Goal: Task Accomplishment & Management: Manage account settings

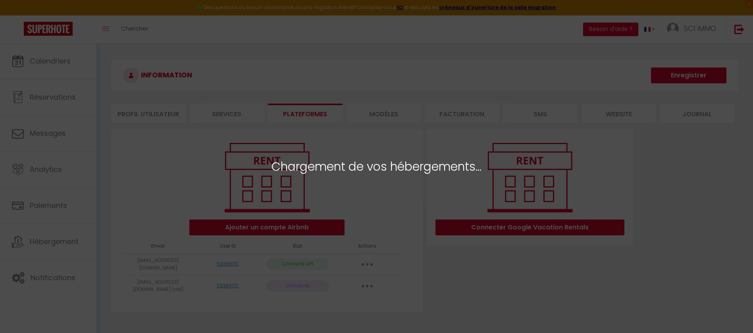
select select "25870"
select select "25871"
select select "25872"
select select "25873"
select select "25874"
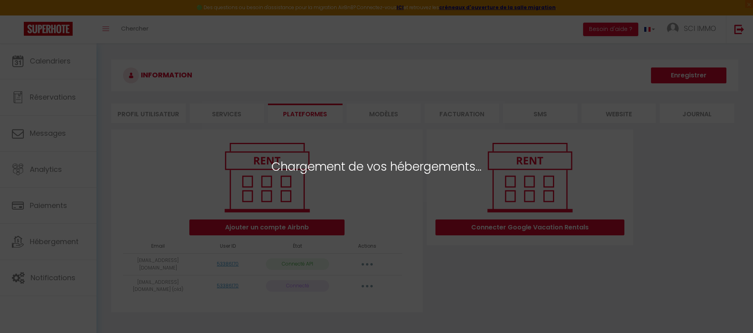
select select
select select "59351"
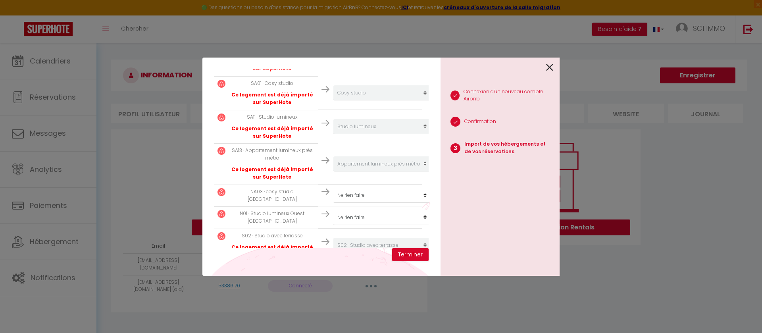
scroll to position [266, 0]
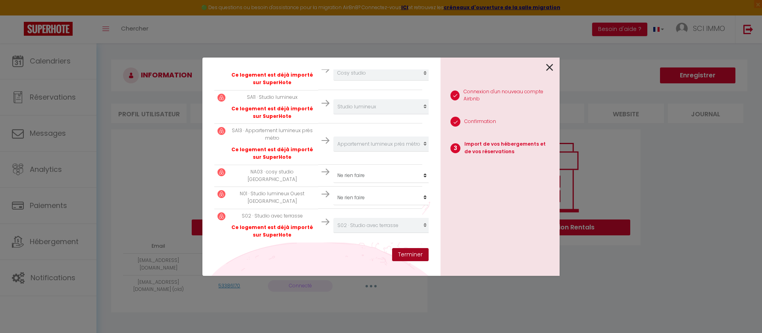
click at [409, 254] on button "Terminer" at bounding box center [410, 254] width 37 height 13
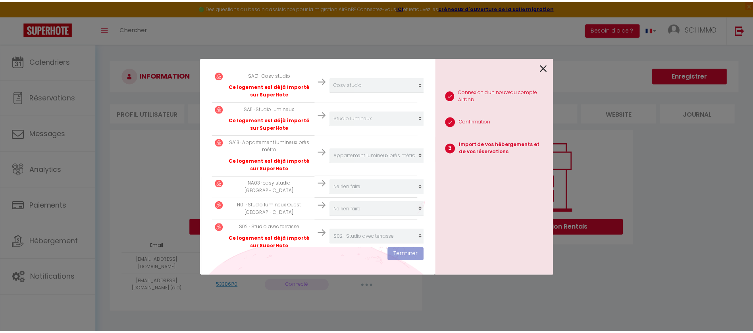
scroll to position [286, 0]
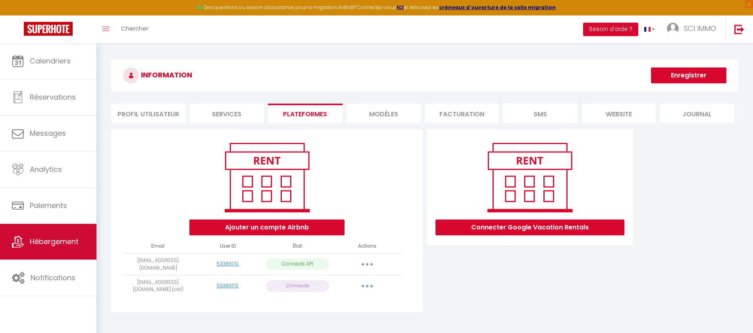
click at [67, 241] on span "Hébergement" at bounding box center [54, 242] width 49 height 10
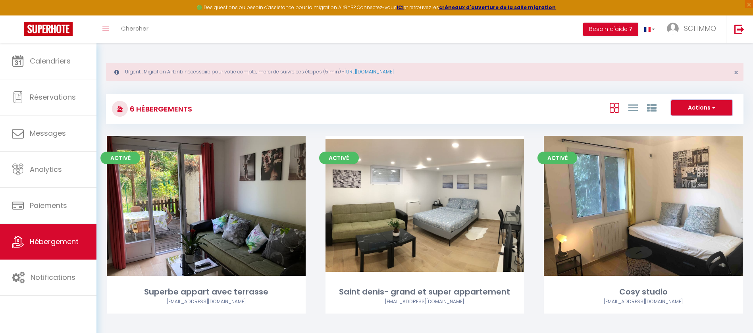
click at [710, 101] on button "Actions" at bounding box center [701, 108] width 61 height 16
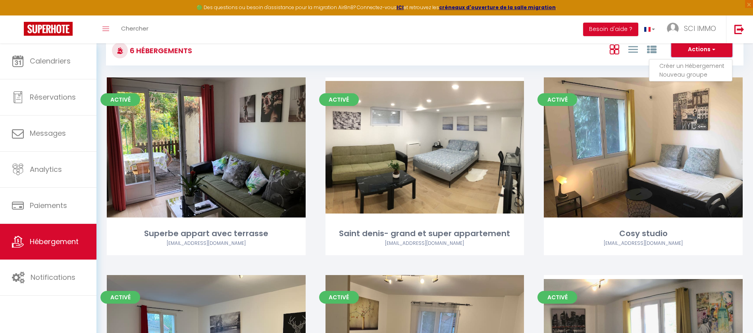
scroll to position [60, 0]
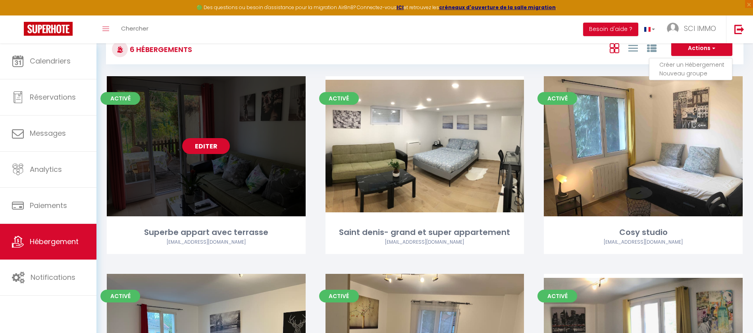
drag, startPoint x: 214, startPoint y: 148, endPoint x: 214, endPoint y: 142, distance: 6.8
click at [214, 142] on link "Editer" at bounding box center [206, 146] width 48 height 16
click at [214, 145] on link "Editer" at bounding box center [206, 146] width 48 height 16
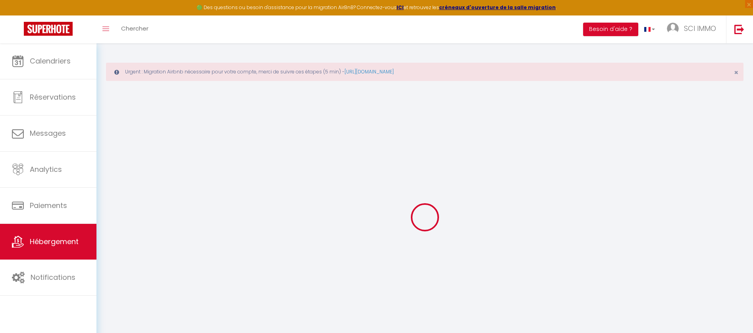
select select "3731-51139599"
select select "+ 35 %"
select select
checkbox input "false"
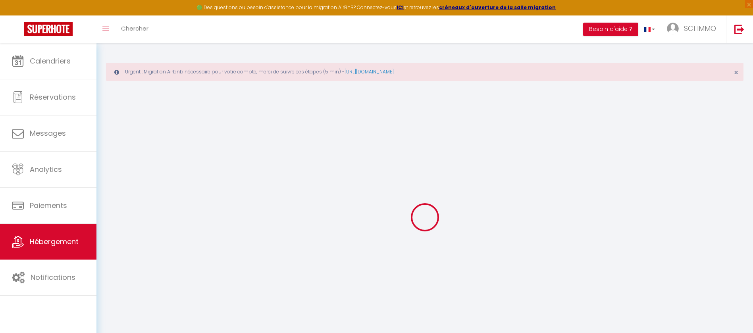
checkbox input "false"
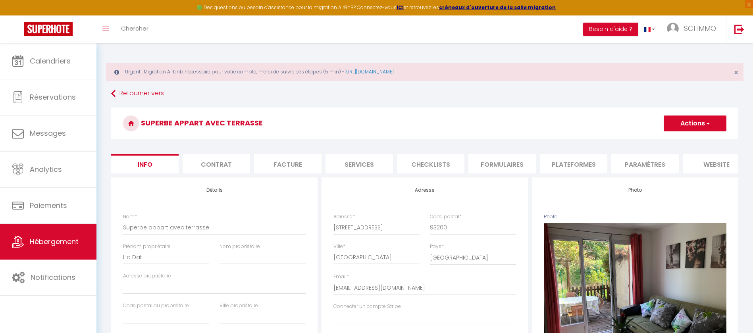
click at [568, 165] on li "Plateformes" at bounding box center [573, 163] width 67 height 19
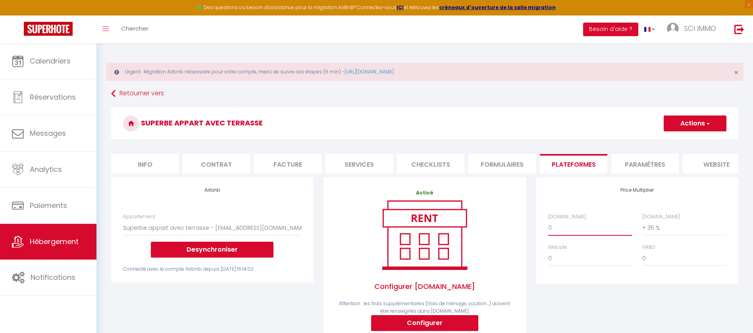
click at [582, 235] on select "0 + 1 % + 2 % + 3 % + 4 % + 5 % + 6 % + 7 % + 8 % + 9 %" at bounding box center [590, 227] width 84 height 15
select select "+ 20 %"
click at [548, 229] on select "0 + 1 % + 2 % + 3 % + 4 % + 5 % + 6 % + 7 % + 8 % + 9 %" at bounding box center [590, 227] width 84 height 15
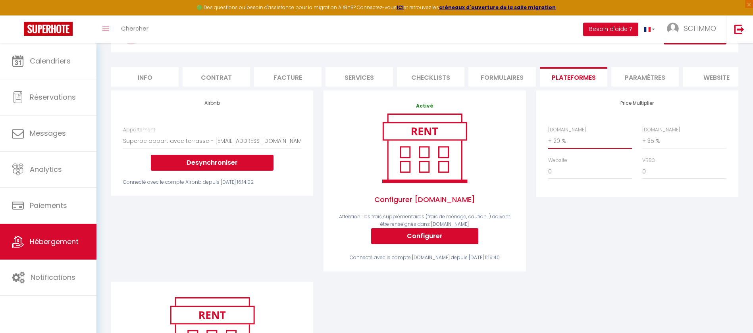
scroll to position [27, 0]
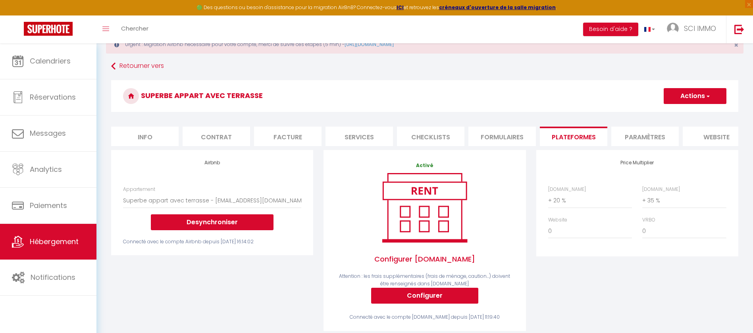
click at [710, 97] on button "Actions" at bounding box center [695, 96] width 63 height 16
click at [694, 112] on link "Enregistrer" at bounding box center [694, 113] width 63 height 10
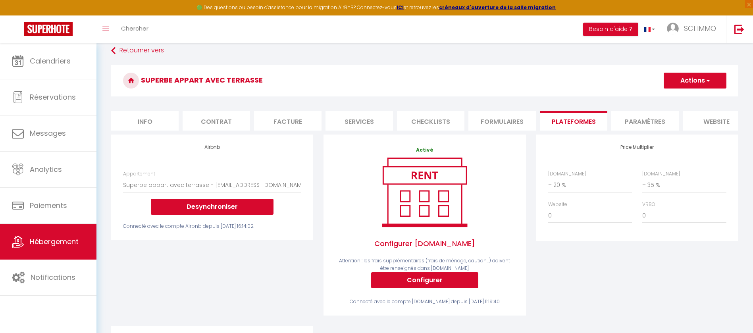
scroll to position [0, 0]
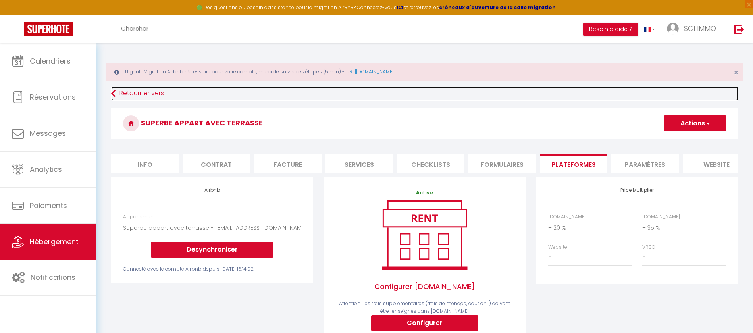
click at [146, 91] on link "Retourner vers" at bounding box center [424, 94] width 627 height 14
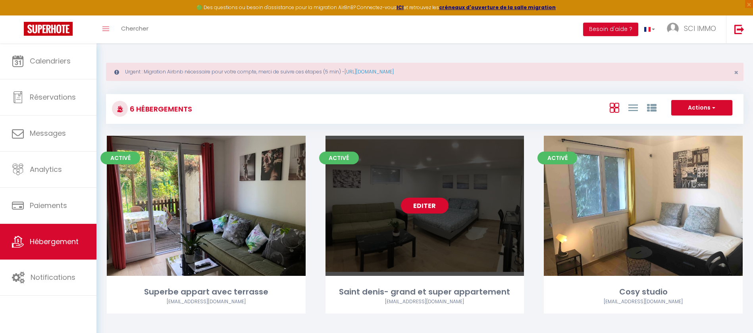
click at [423, 206] on link "Editer" at bounding box center [425, 206] width 48 height 16
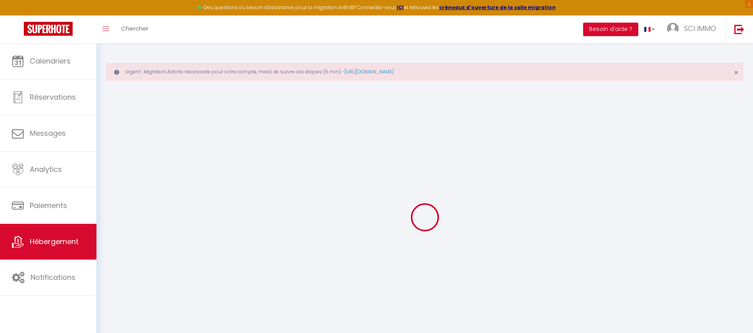
select select "+ 35 %"
select select
checkbox input "false"
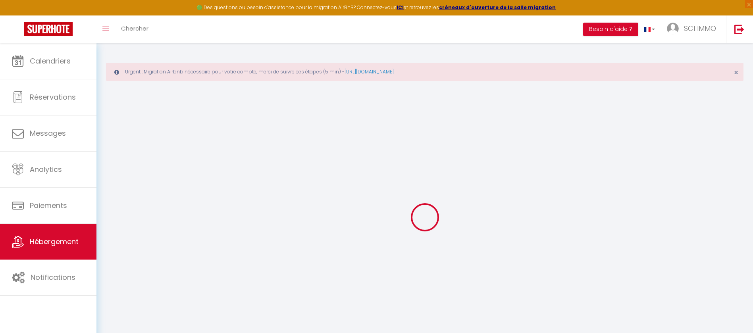
checkbox input "false"
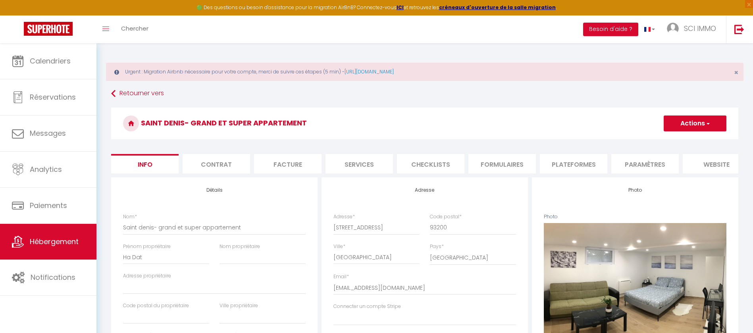
select select
checkbox input "false"
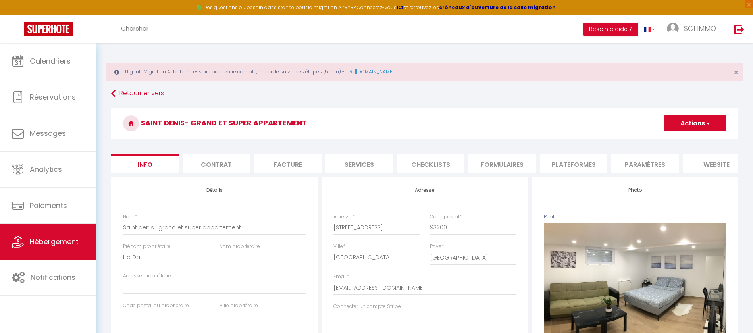
checkbox input "false"
select select "3731-52292090"
click at [569, 163] on li "Plateformes" at bounding box center [573, 163] width 67 height 19
select select
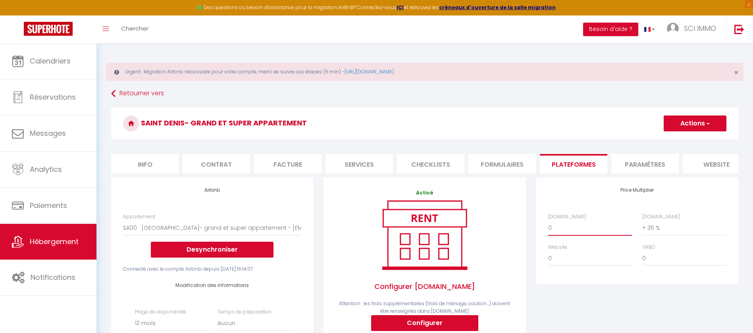
click at [571, 233] on select "0 + 1 % + 2 % + 3 % + 4 % + 5 % + 6 % + 7 % + 8 % + 9 %" at bounding box center [590, 227] width 84 height 15
select select "+ 20 %"
click at [548, 229] on select "0 + 1 % + 2 % + 3 % + 4 % + 5 % + 6 % + 7 % + 8 % + 9 %" at bounding box center [590, 227] width 84 height 15
select select
click at [682, 125] on button "Actions" at bounding box center [695, 124] width 63 height 16
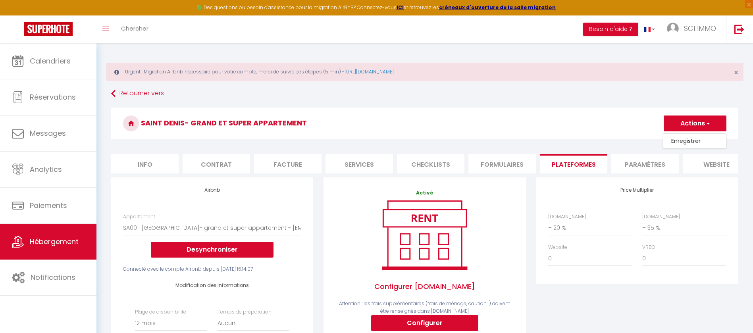
click at [681, 141] on link "Enregistrer" at bounding box center [694, 141] width 63 height 10
select select "365"
select select "well_reviewed_guests"
select select "EUR"
select select
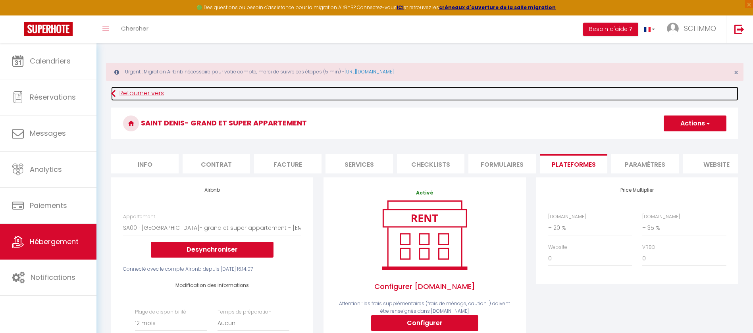
click at [134, 95] on link "Retourner vers" at bounding box center [424, 94] width 627 height 14
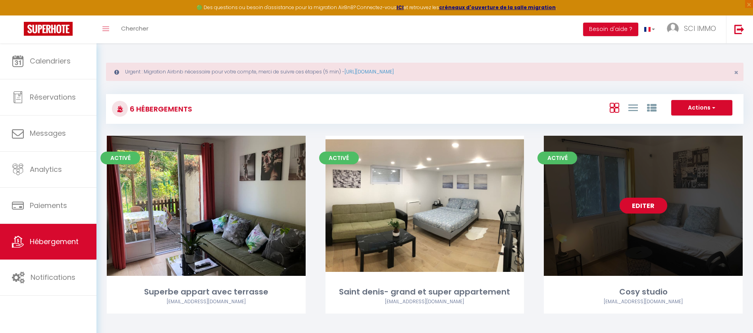
click at [642, 206] on link "Editer" at bounding box center [644, 206] width 48 height 16
select select "3"
select select "2"
select select "1"
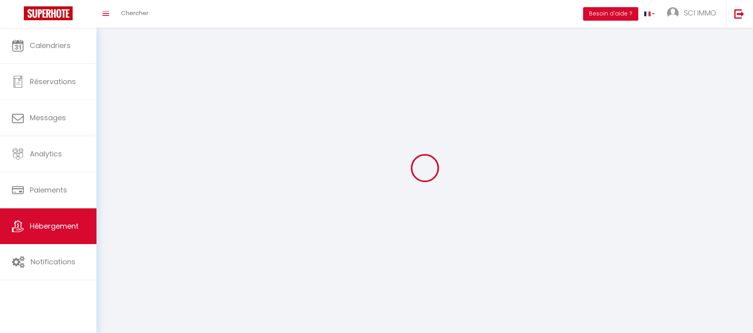
select select
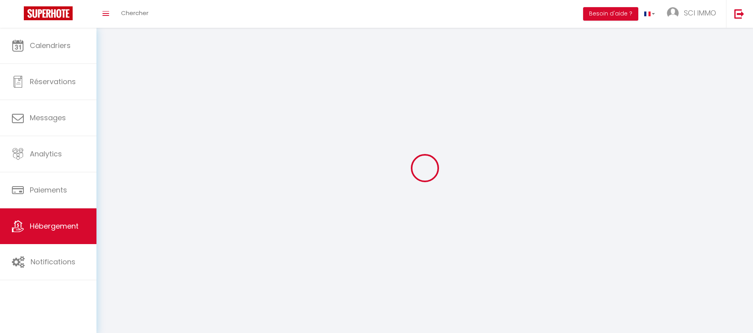
select select
checkbox input "false"
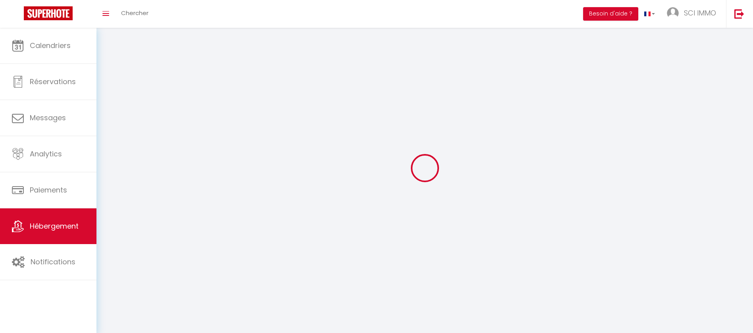
select select
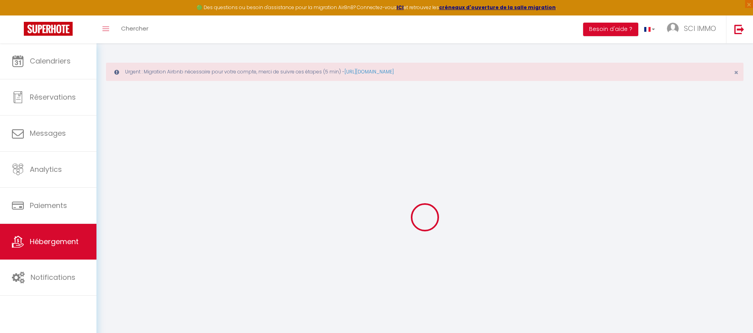
checkbox input "false"
select select
checkbox input "false"
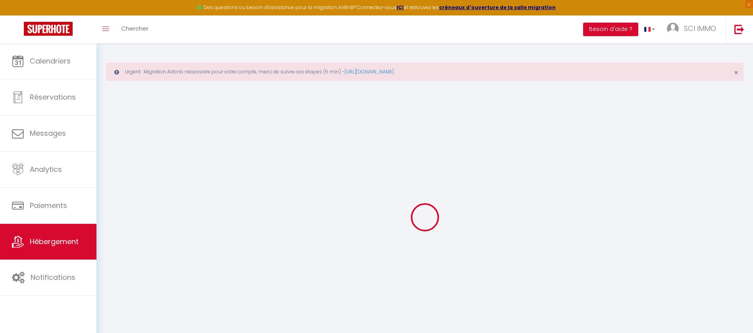
checkbox input "false"
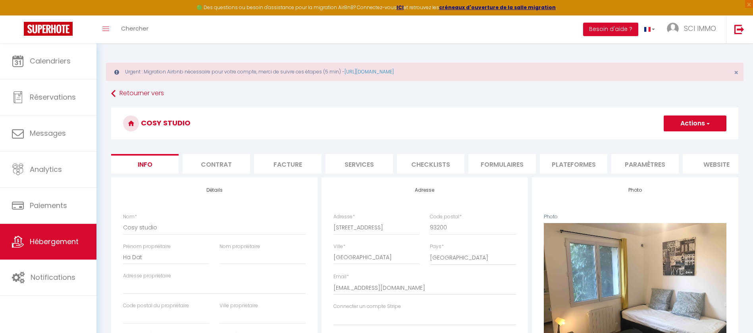
select select
checkbox input "false"
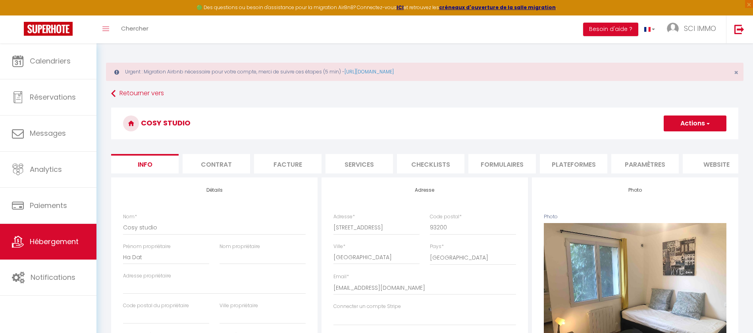
checkbox input "false"
click at [644, 165] on li "Paramètres" at bounding box center [644, 163] width 67 height 19
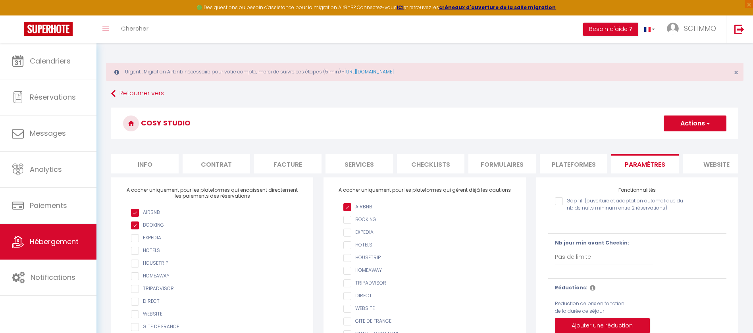
click at [577, 162] on li "Plateformes" at bounding box center [573, 163] width 67 height 19
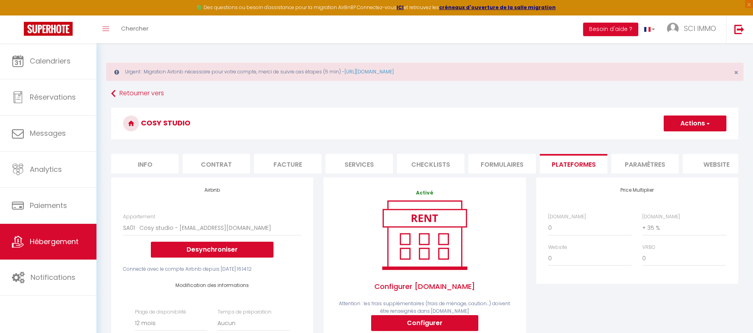
click at [641, 161] on li "Paramètres" at bounding box center [644, 163] width 67 height 19
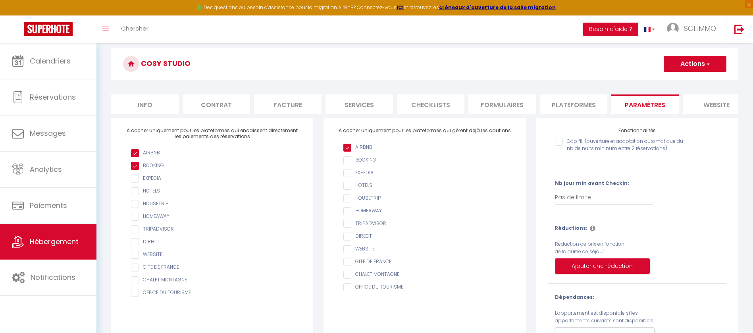
scroll to position [106, 0]
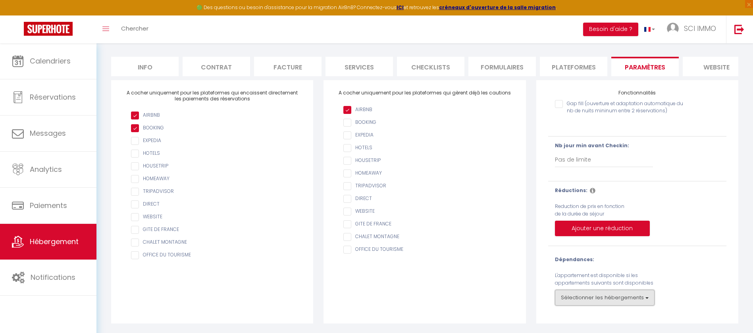
click at [594, 295] on button "Sélectionner les hébergements" at bounding box center [605, 298] width 100 height 16
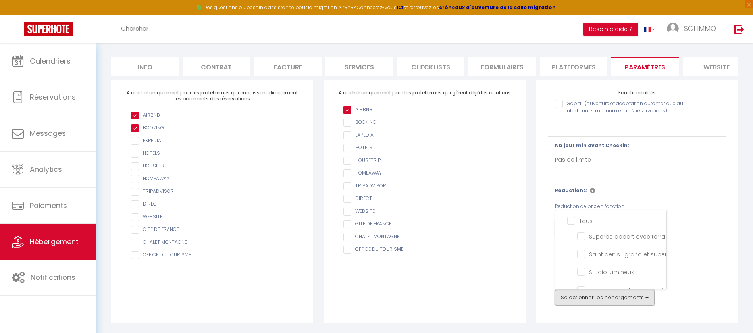
click at [594, 296] on button "Sélectionner les hébergements" at bounding box center [605, 298] width 100 height 16
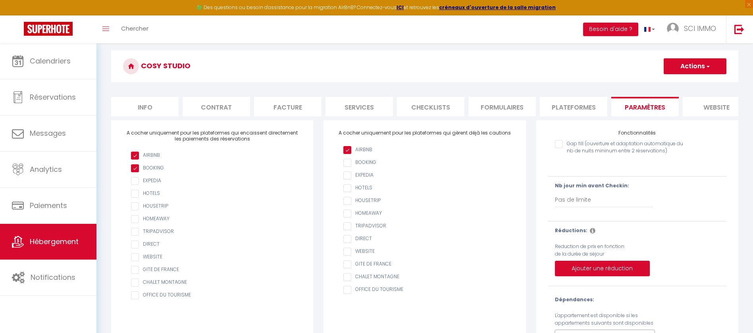
scroll to position [0, 0]
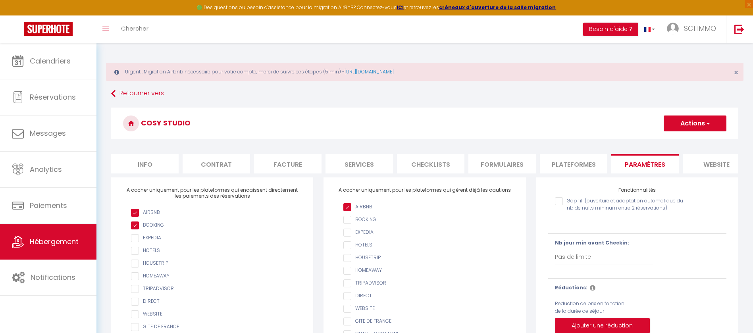
click at [574, 162] on li "Plateformes" at bounding box center [573, 163] width 67 height 19
select select
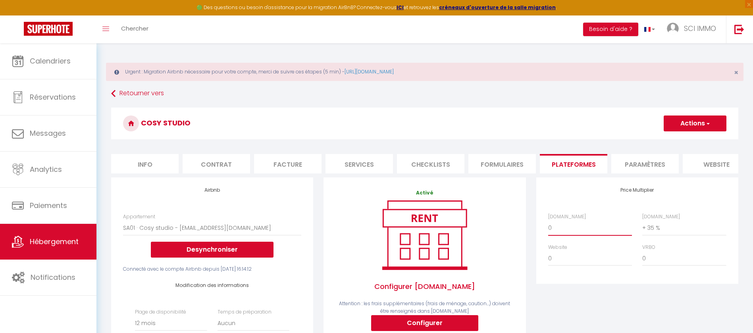
click at [560, 235] on select "0 + 1 % + 2 % + 3 % + 4 % + 5 % + 6 % + 7 % + 8 % + 9 %" at bounding box center [590, 227] width 84 height 15
select select "+ 20 %"
click at [548, 229] on select "0 + 1 % + 2 % + 3 % + 4 % + 5 % + 6 % + 7 % + 8 % + 9 %" at bounding box center [590, 227] width 84 height 15
select select
click at [705, 127] on span "button" at bounding box center [707, 124] width 5 height 8
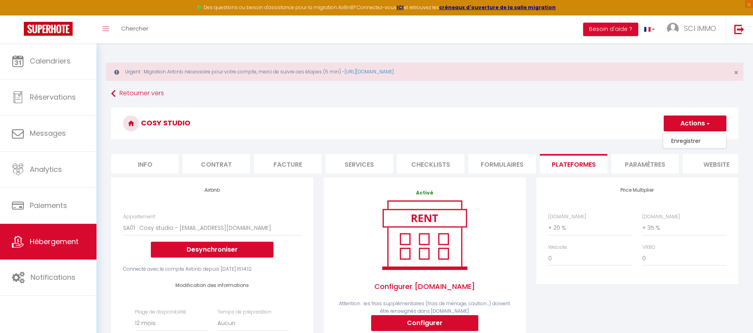
click at [689, 142] on link "Enregistrer" at bounding box center [694, 141] width 63 height 10
select select "365"
select select "well_reviewed_guests"
select select "EUR"
select select
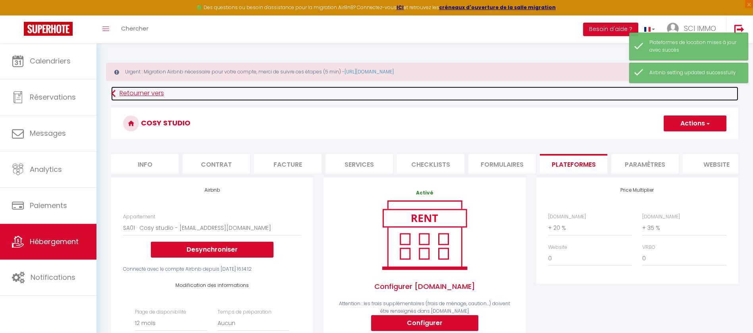
click at [139, 91] on link "Retourner vers" at bounding box center [424, 94] width 627 height 14
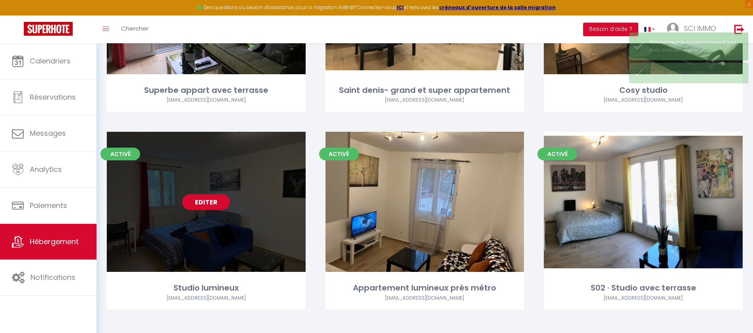
scroll to position [208, 0]
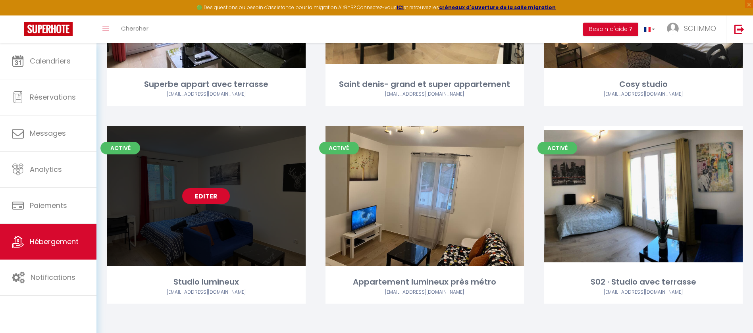
click at [209, 195] on link "Editer" at bounding box center [206, 196] width 48 height 16
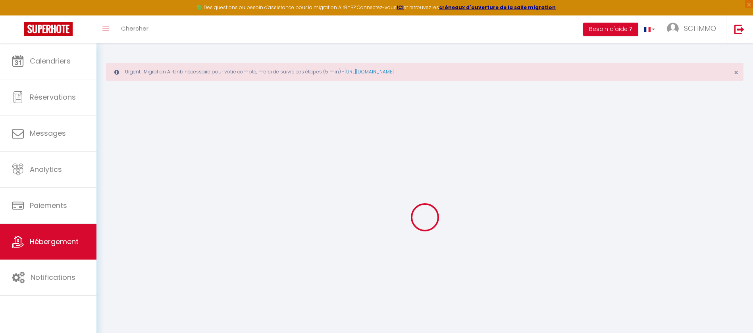
select select "+ 35 %"
select select "17:00"
select select
select select "10:00"
select select "30"
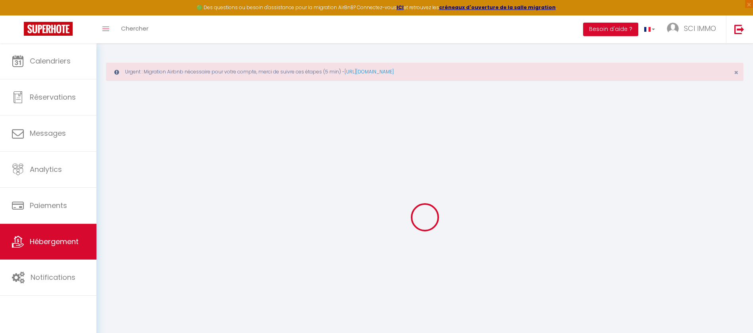
select select "120"
select select
checkbox input "false"
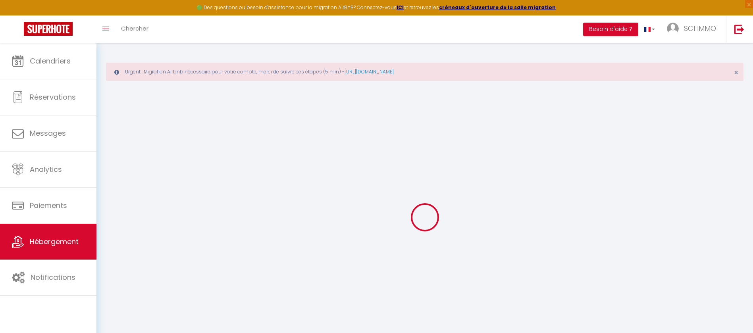
checkbox input "false"
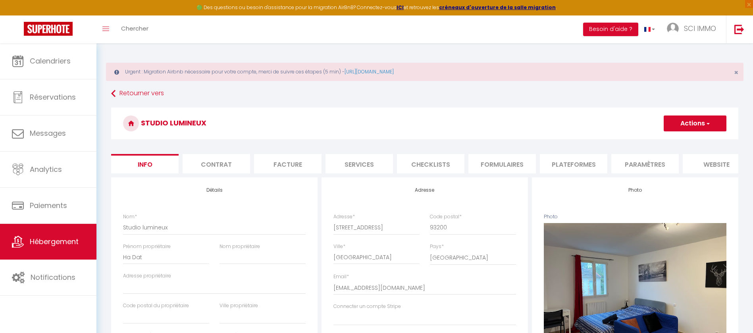
click at [577, 164] on li "Plateformes" at bounding box center [573, 163] width 67 height 19
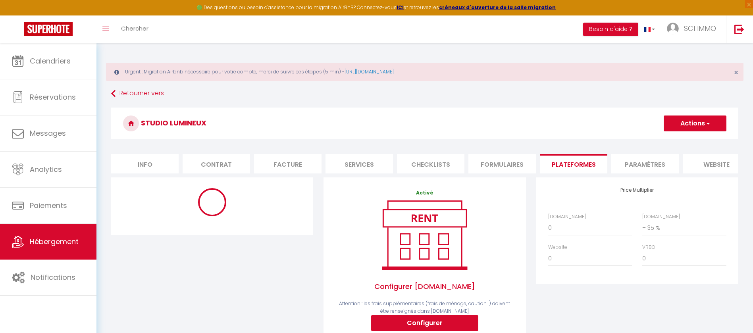
select select "365"
select select "well_reviewed_guests"
select select "EUR"
select select
select select "3731-798468327698850254"
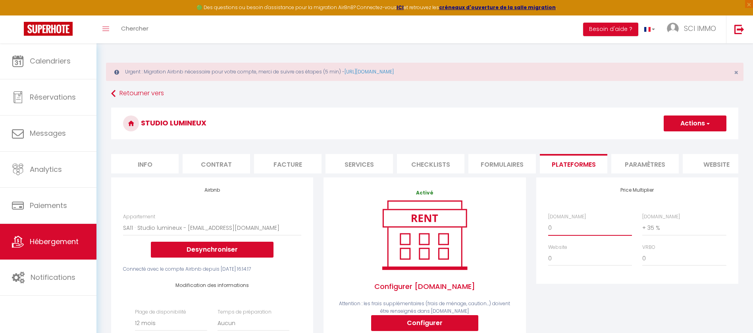
click at [573, 235] on select "0 + 1 % + 2 % + 3 % + 4 % + 5 % + 6 % + 7 % + 8 % + 9 %" at bounding box center [590, 227] width 84 height 15
select select "+ 20 %"
click at [548, 229] on select "0 + 1 % + 2 % + 3 % + 4 % + 5 % + 6 % + 7 % + 8 % + 9 %" at bounding box center [590, 227] width 84 height 15
select select
click at [692, 121] on button "Actions" at bounding box center [695, 124] width 63 height 16
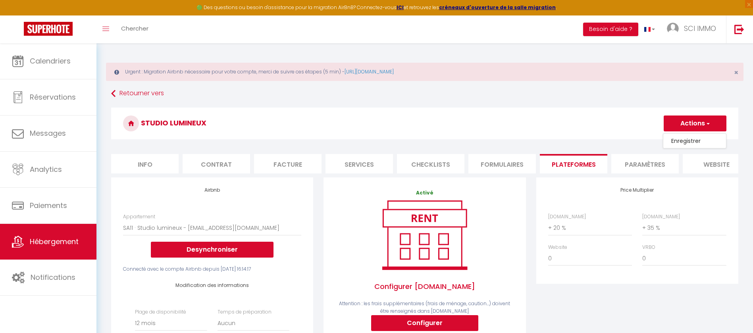
click at [685, 141] on link "Enregistrer" at bounding box center [694, 141] width 63 height 10
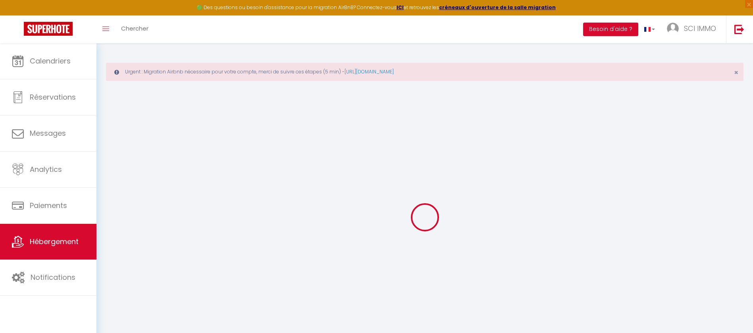
select select "365"
select select "well_reviewed_guests"
select select "EUR"
select select
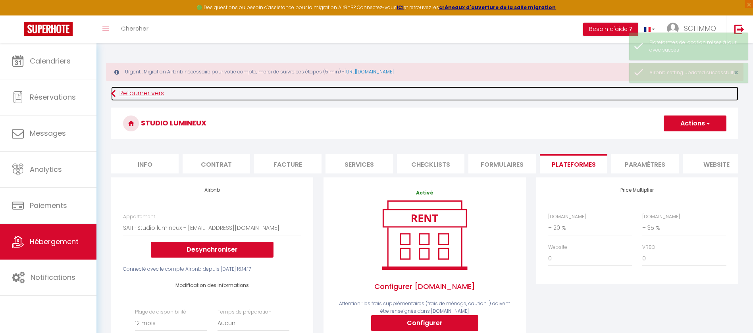
click at [151, 94] on link "Retourner vers" at bounding box center [424, 94] width 627 height 14
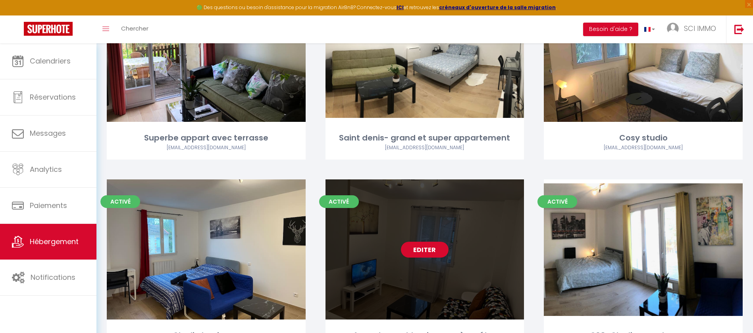
scroll to position [208, 0]
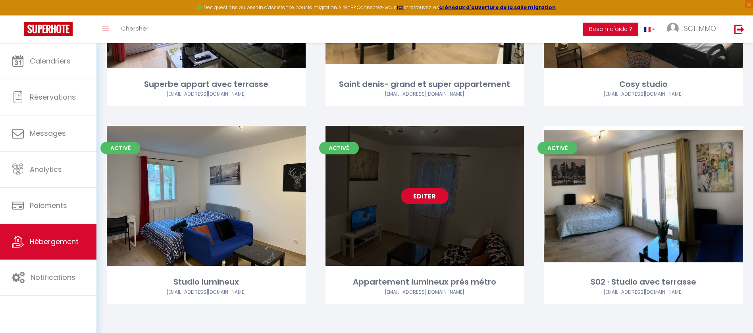
click at [427, 194] on link "Editer" at bounding box center [425, 196] width 48 height 16
select select "3"
select select "2"
select select "1"
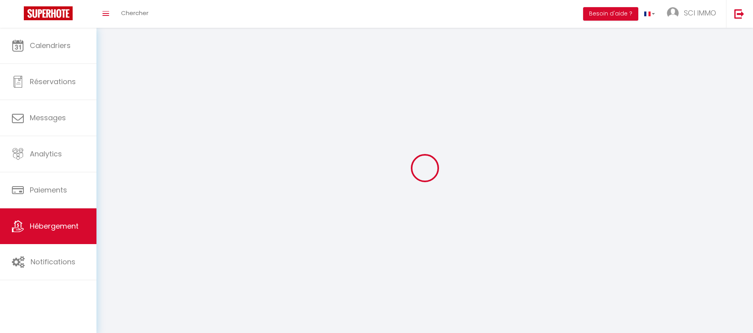
select select
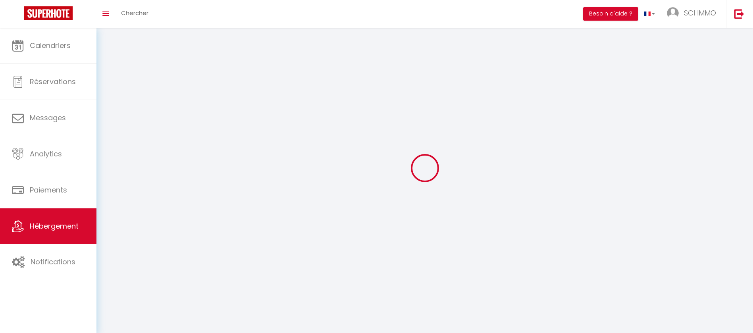
select select
checkbox input "false"
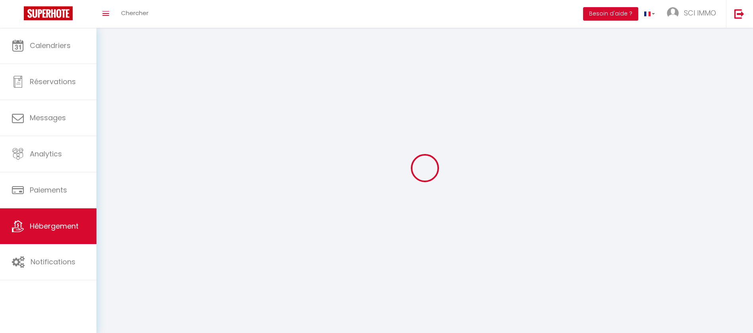
select select
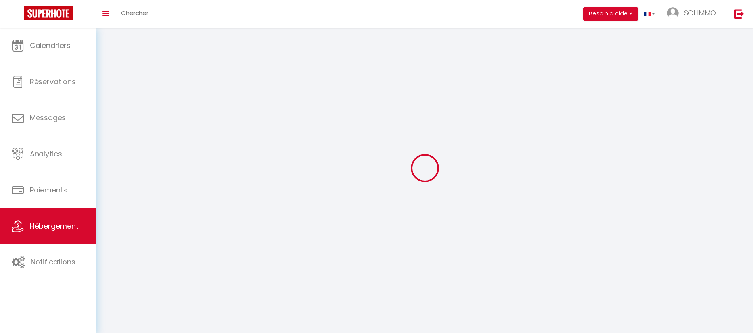
select select
checkbox input "false"
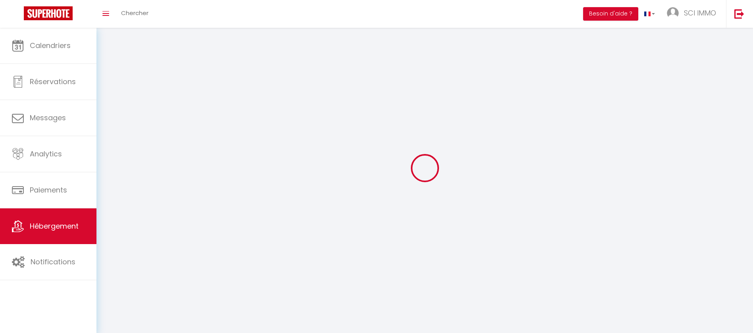
checkbox input "false"
select select
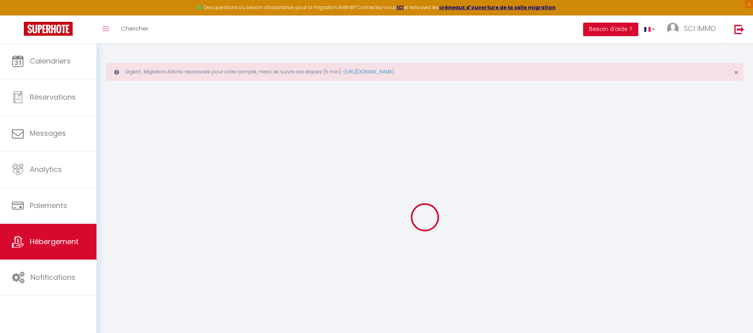
select select "+ 35 %"
select select
checkbox input "false"
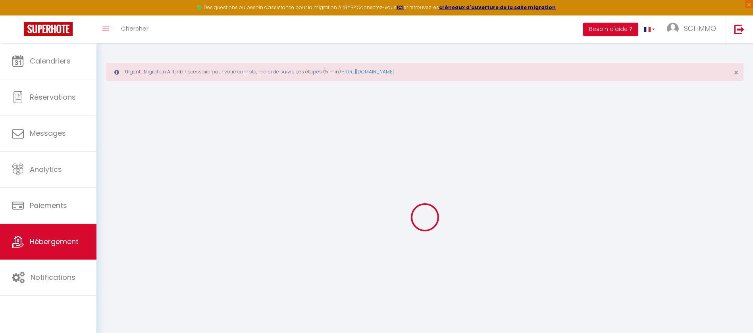
checkbox input "false"
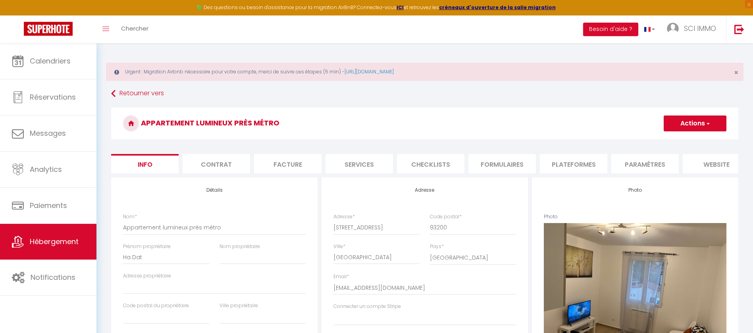
select select
checkbox input "false"
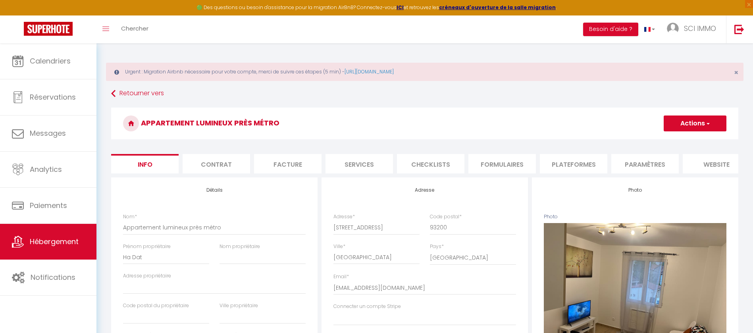
checkbox input "false"
select select "3731-844023578106301751"
click at [569, 163] on li "Plateformes" at bounding box center [573, 163] width 67 height 19
select select
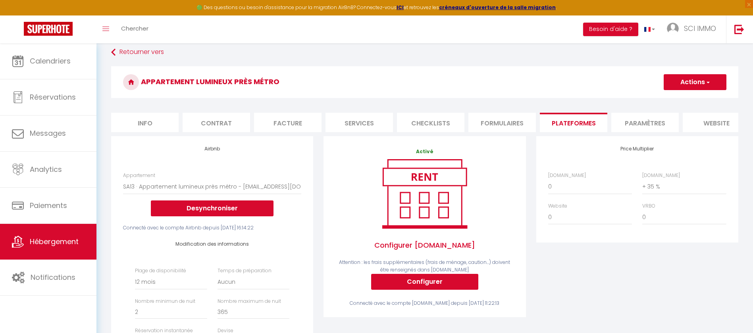
scroll to position [60, 0]
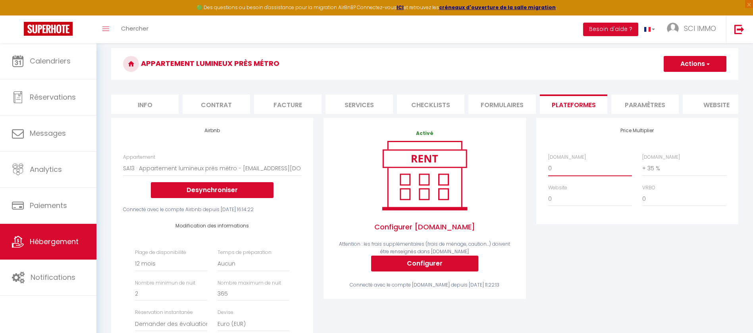
click at [563, 175] on select "0 + 1 % + 2 % + 3 % + 4 % + 5 % + 6 % + 7 % + 8 % + 9 %" at bounding box center [590, 168] width 84 height 15
select select "+ 20 %"
click at [548, 170] on select "0 + 1 % + 2 % + 3 % + 4 % + 5 % + 6 % + 7 % + 8 % + 9 %" at bounding box center [590, 168] width 84 height 15
select select
click at [687, 63] on button "Actions" at bounding box center [695, 64] width 63 height 16
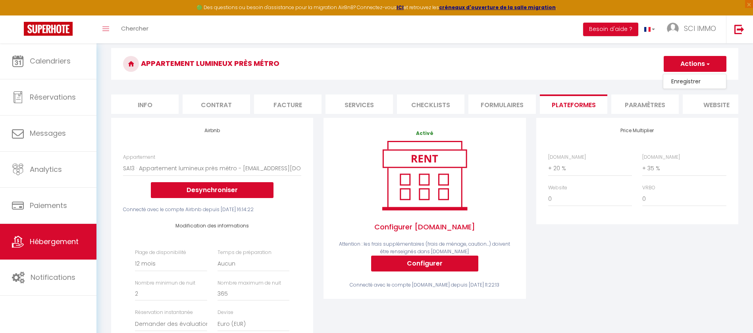
click at [683, 79] on link "Enregistrer" at bounding box center [694, 81] width 63 height 10
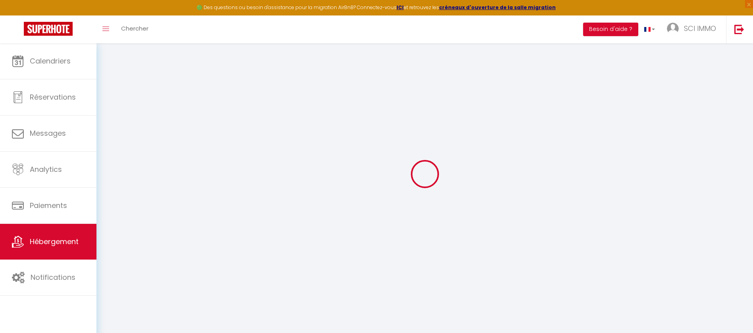
select select "365"
select select "well_reviewed_guests"
select select "EUR"
select select
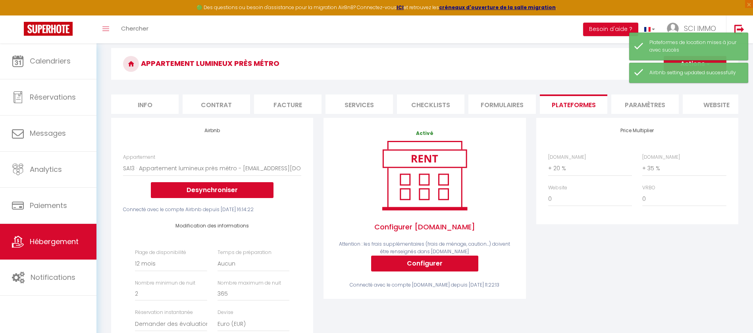
scroll to position [0, 0]
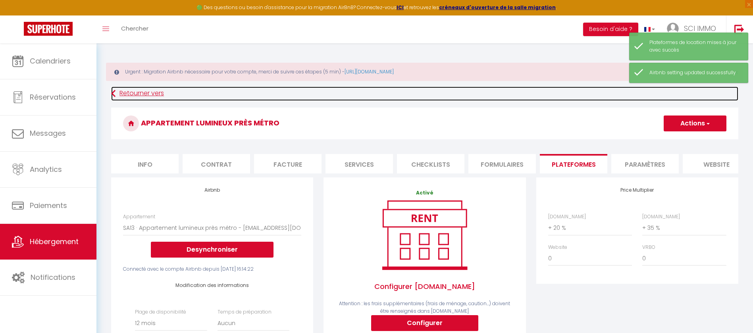
click at [143, 91] on link "Retourner vers" at bounding box center [424, 94] width 627 height 14
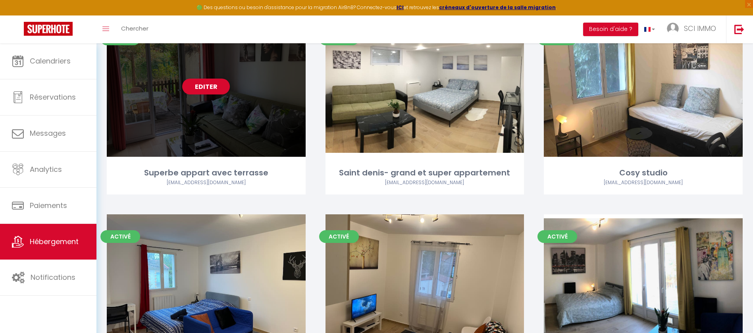
scroll to position [208, 0]
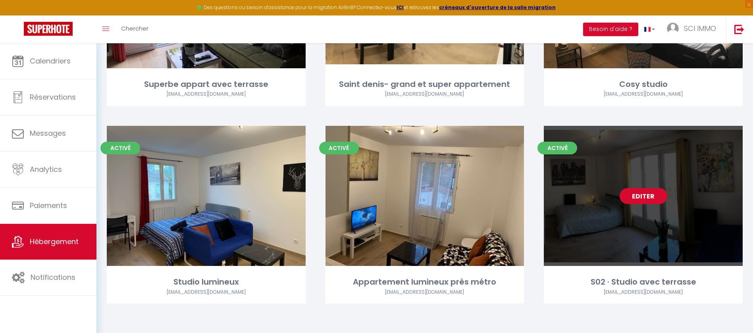
click at [636, 189] on link "Editer" at bounding box center [644, 196] width 48 height 16
select select "3"
select select "2"
select select "1"
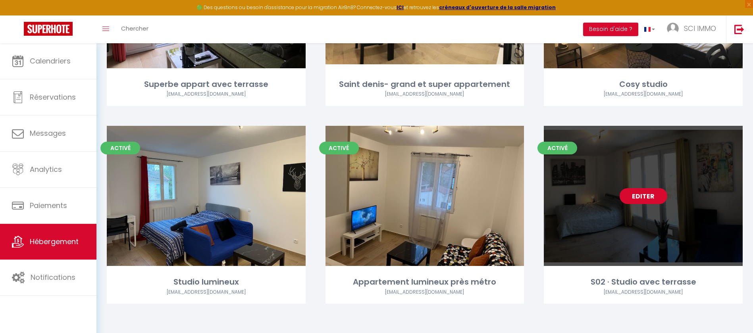
select select "28"
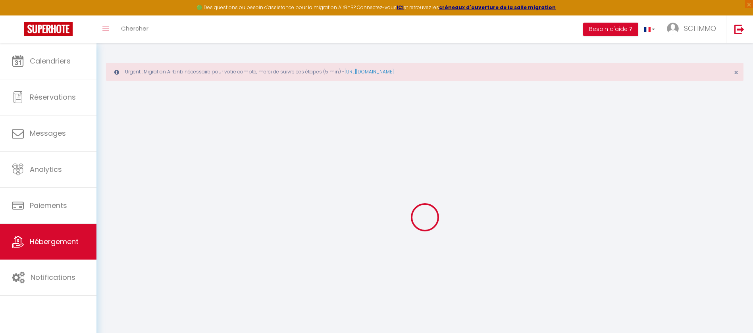
select select
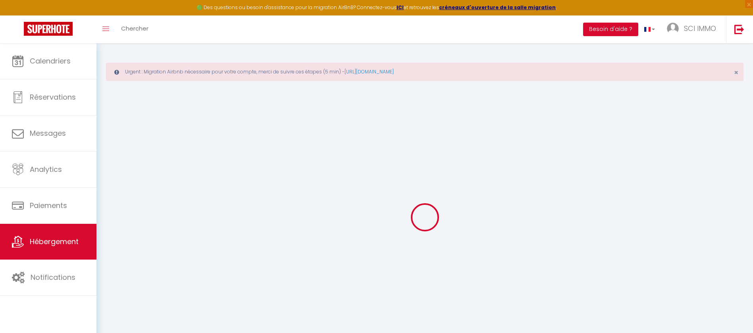
select select
checkbox input "false"
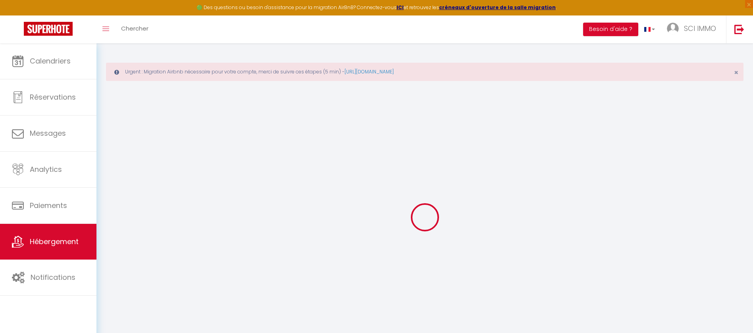
select select
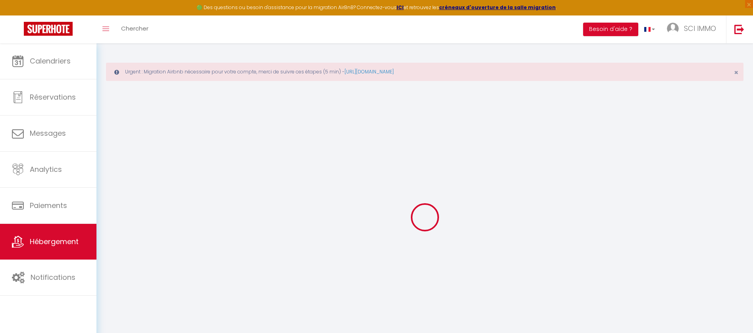
select select
checkbox input "false"
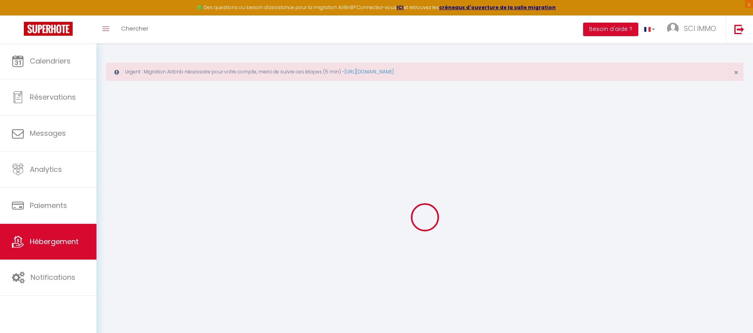
checkbox input "false"
select select
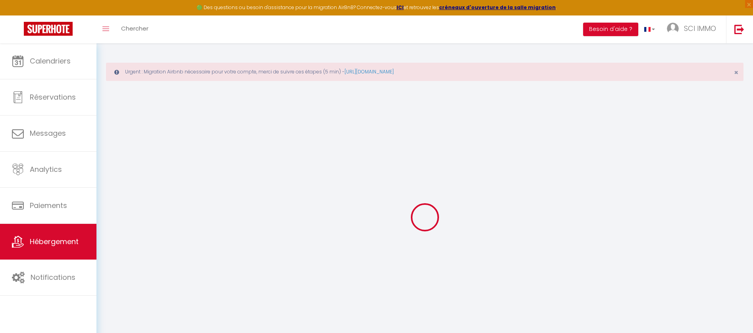
select select
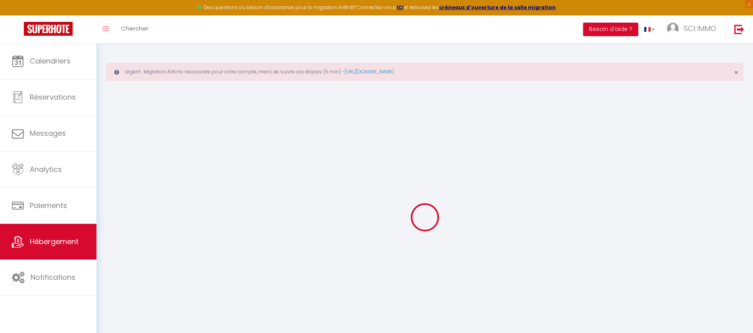
checkbox input "false"
select select
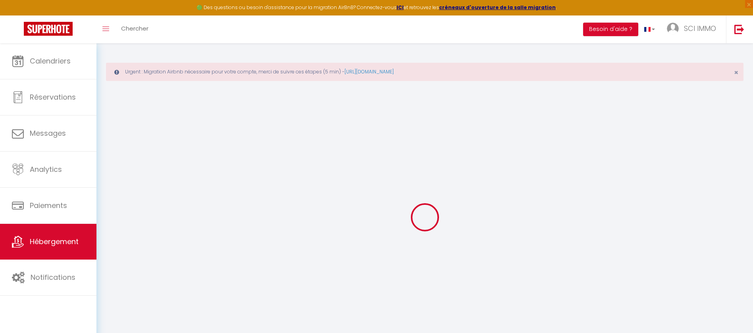
select select
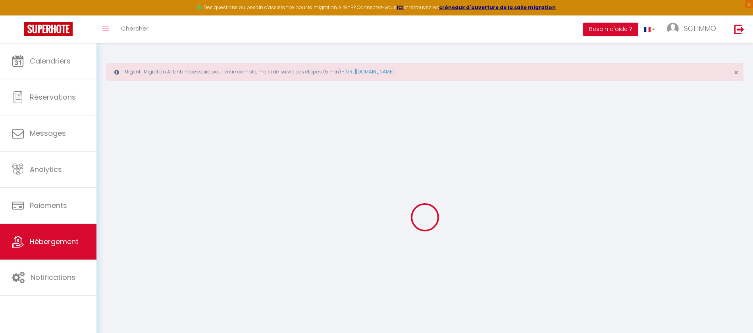
select select
checkbox input "false"
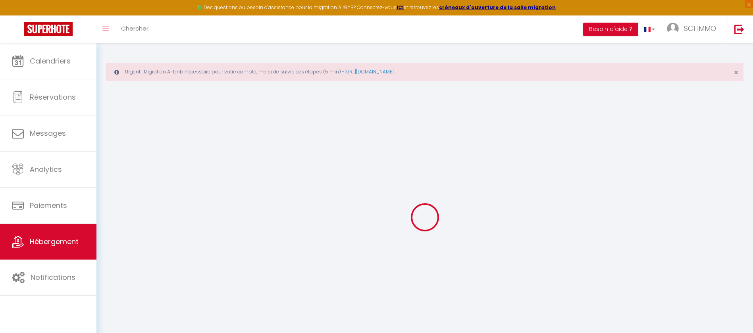
checkbox input "false"
select select
type input "S02 · Studio avec terrasse"
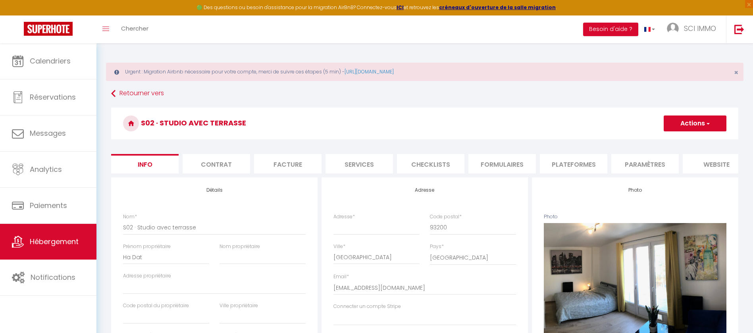
click at [571, 162] on li "Plateformes" at bounding box center [573, 163] width 67 height 19
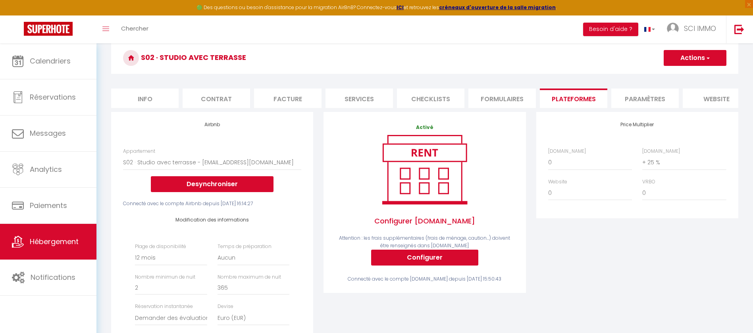
scroll to position [119, 0]
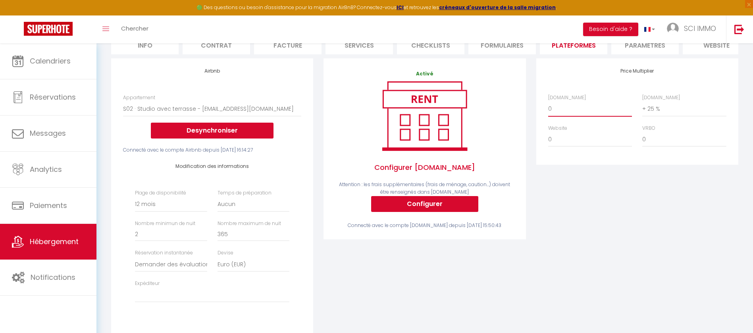
click at [561, 116] on select "0 + 1 % + 2 % + 3 % + 4 % + 5 % + 6 % + 7 % + 8 % + 9 %" at bounding box center [590, 108] width 84 height 15
click at [548, 110] on select "0 + 1 % + 2 % + 3 % + 4 % + 5 % + 6 % + 7 % + 8 % + 9 %" at bounding box center [590, 108] width 84 height 15
click at [601, 228] on div "Price Multiplier [DOMAIN_NAME] 0 + 1 % + 2 % + 3 % + 4 % + 5 % + 6 % + 7 %" at bounding box center [637, 204] width 212 height 293
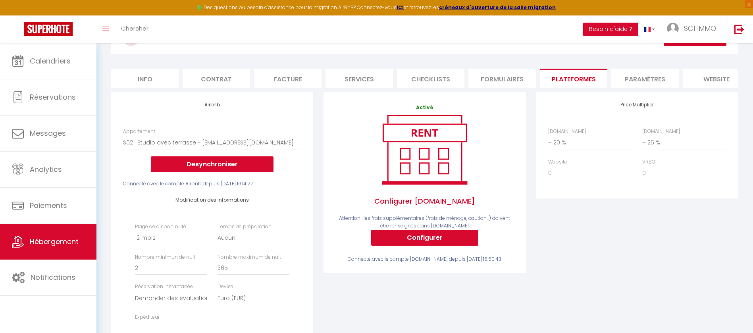
scroll to position [60, 0]
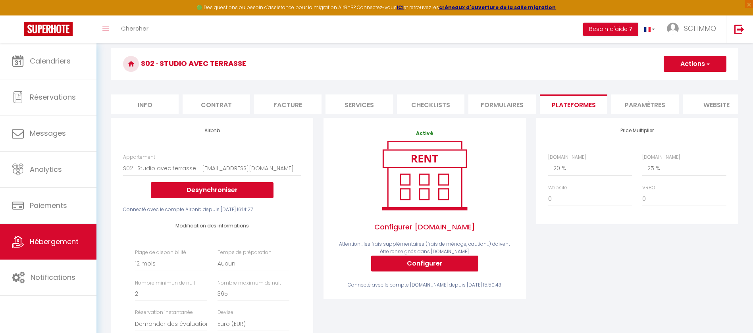
click at [708, 65] on span "button" at bounding box center [707, 64] width 5 height 8
click at [696, 80] on link "Enregistrer" at bounding box center [694, 81] width 63 height 10
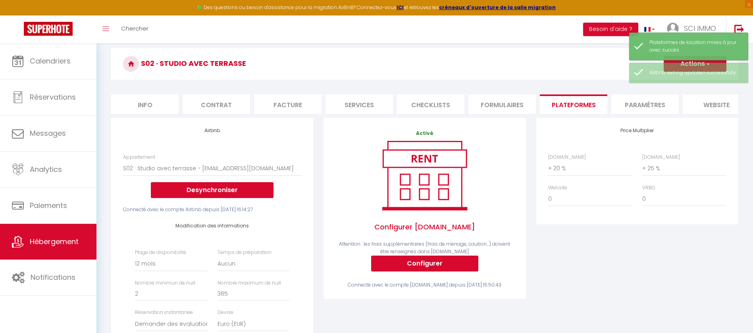
click at [598, 266] on div "Price Multiplier [DOMAIN_NAME] 0 + 1 % + 2 % + 3 % + 4 % + 5 % + 6 % + 7 %" at bounding box center [637, 264] width 212 height 293
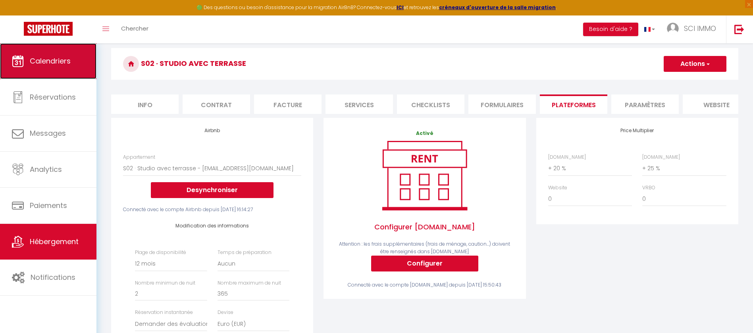
click at [59, 59] on span "Calendriers" at bounding box center [50, 61] width 41 height 10
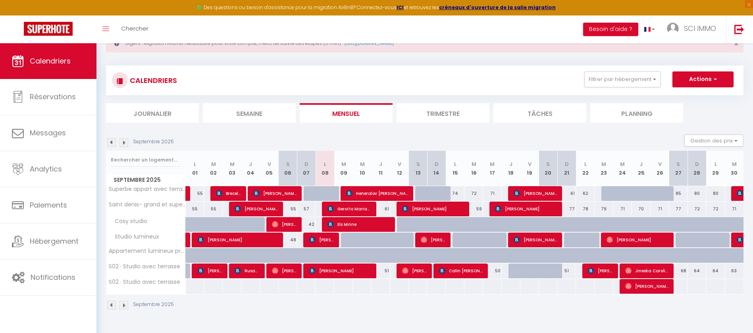
scroll to position [43, 0]
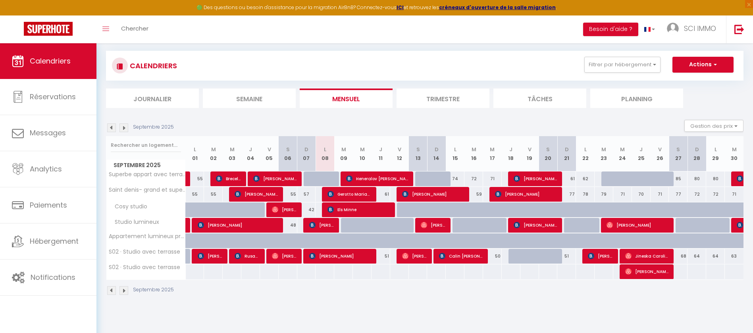
drag, startPoint x: 541, startPoint y: 109, endPoint x: 505, endPoint y: 105, distance: 36.7
click at [505, 105] on div "CALENDRIERS Filtrer par hébergement Tous Superbe appart avec terrasse Saint den…" at bounding box center [425, 173] width 638 height 260
click at [595, 94] on li "Planning" at bounding box center [636, 98] width 93 height 19
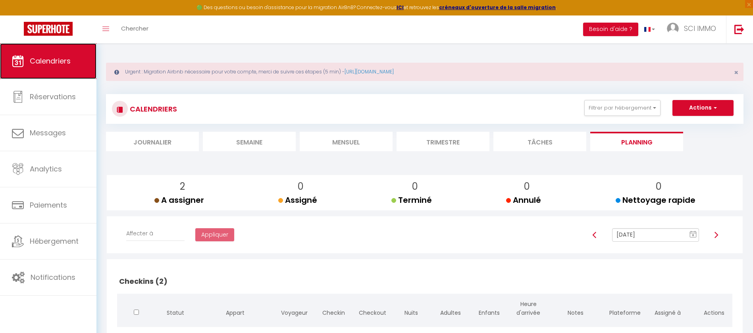
click at [36, 60] on span "Calendriers" at bounding box center [50, 61] width 41 height 10
click at [43, 60] on span "Calendriers" at bounding box center [50, 61] width 41 height 10
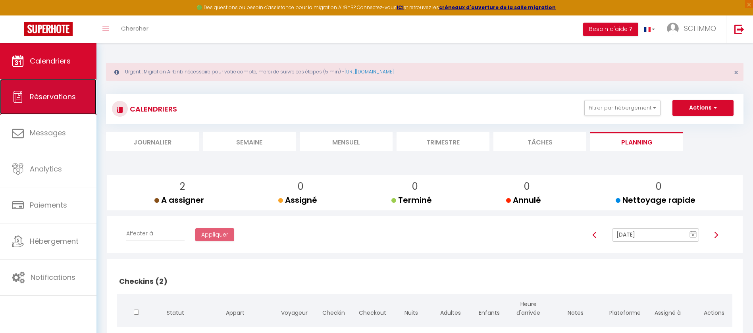
click at [42, 96] on span "Réservations" at bounding box center [53, 97] width 46 height 10
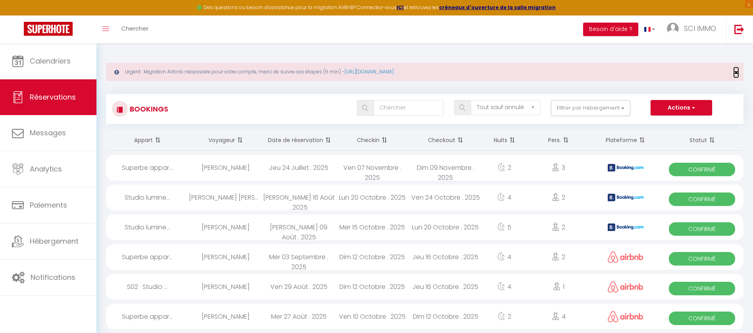
click at [737, 71] on span "×" at bounding box center [736, 72] width 4 height 10
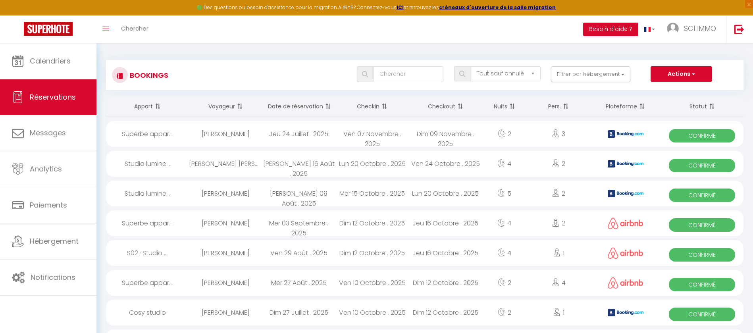
click at [160, 106] on span at bounding box center [157, 106] width 8 height 16
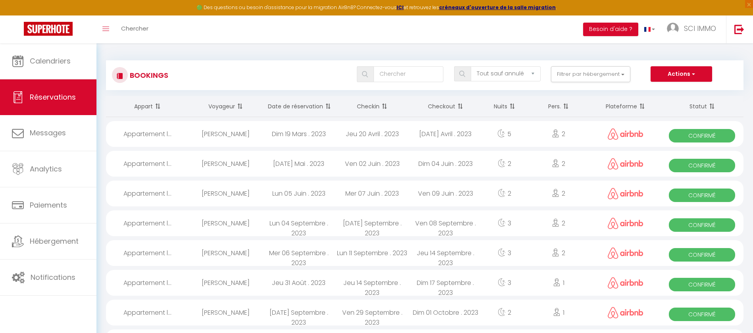
click at [161, 106] on th "Appart" at bounding box center [147, 106] width 83 height 21
click at [162, 106] on th "Appart" at bounding box center [147, 106] width 83 height 21
click at [382, 106] on span at bounding box center [384, 106] width 8 height 16
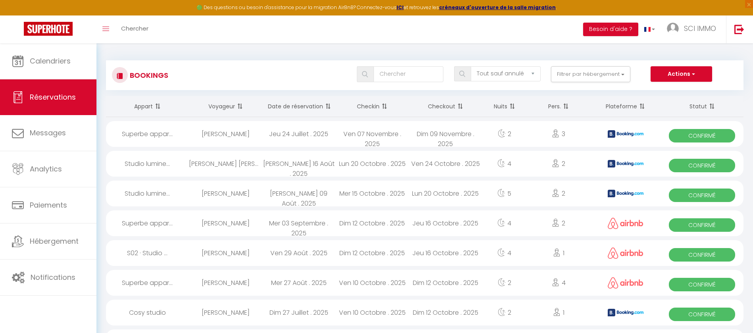
click at [383, 106] on span at bounding box center [384, 106] width 8 height 16
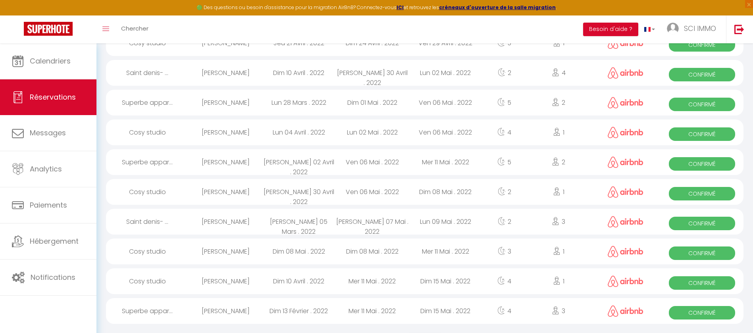
scroll to position [1308, 0]
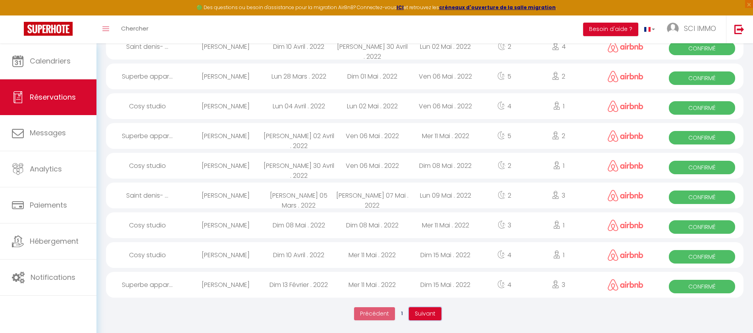
click at [420, 314] on span "Suivant" at bounding box center [425, 314] width 21 height 8
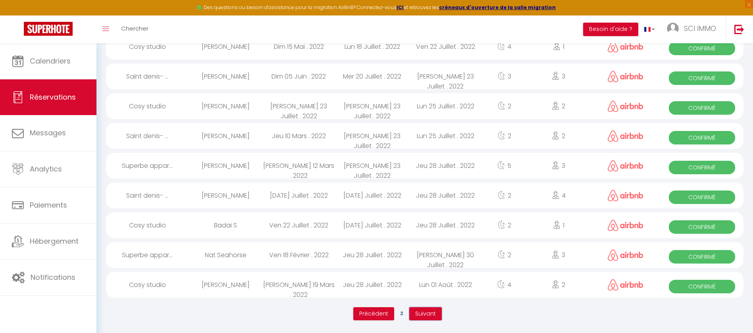
click at [426, 314] on span "Suivant" at bounding box center [425, 314] width 21 height 8
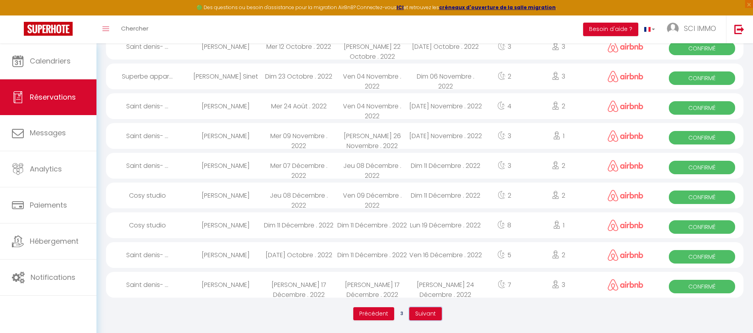
click at [427, 314] on span "Suivant" at bounding box center [425, 314] width 21 height 8
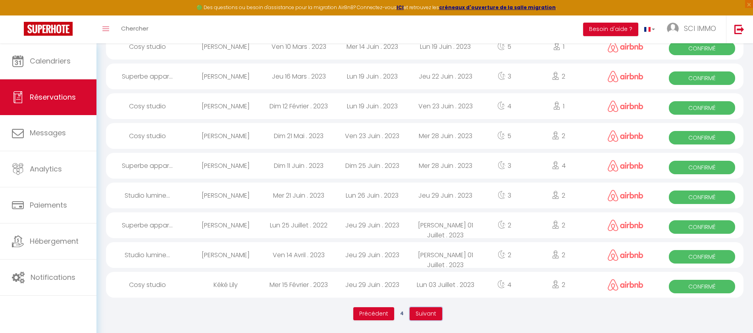
click at [435, 313] on span "Suivant" at bounding box center [426, 314] width 21 height 8
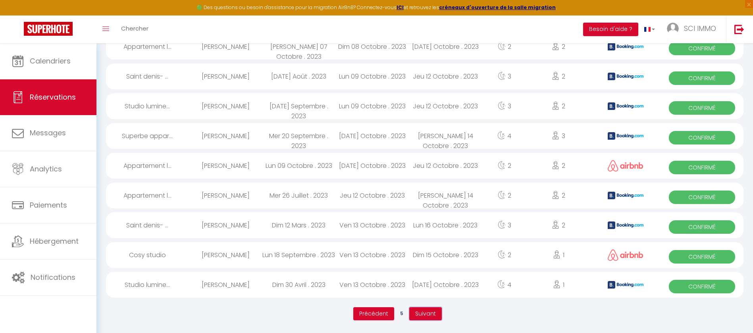
click at [433, 309] on button "Suivant" at bounding box center [425, 313] width 33 height 13
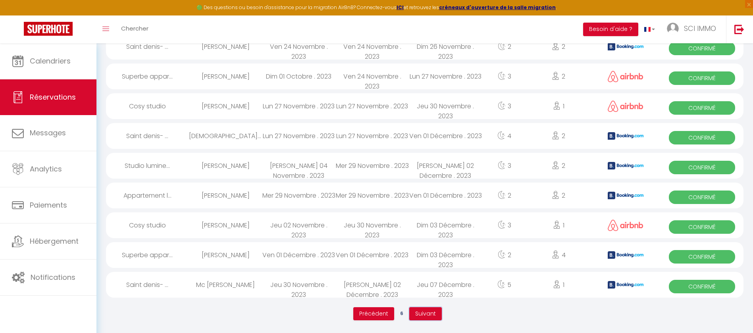
click at [435, 310] on span "Suivant" at bounding box center [425, 314] width 21 height 8
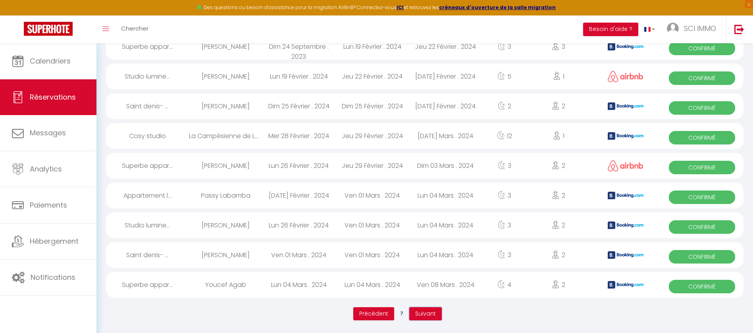
click at [428, 314] on span "Suivant" at bounding box center [425, 314] width 21 height 8
click at [433, 312] on span "Suivant" at bounding box center [425, 314] width 21 height 8
click at [428, 314] on span "Suivant" at bounding box center [425, 314] width 21 height 8
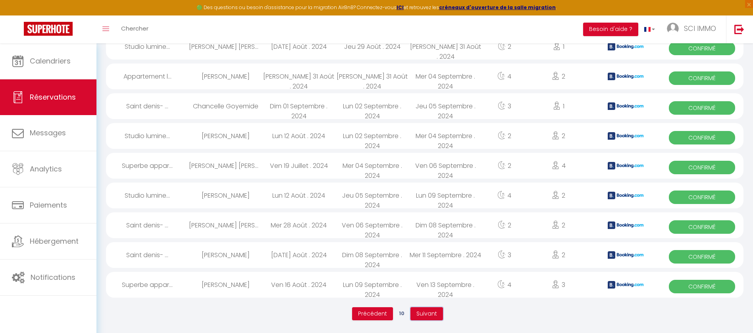
click at [434, 313] on span "Suivant" at bounding box center [427, 314] width 21 height 8
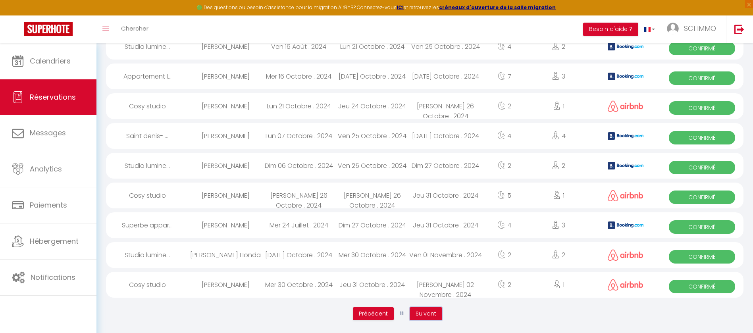
click at [434, 310] on span "Suivant" at bounding box center [426, 314] width 21 height 8
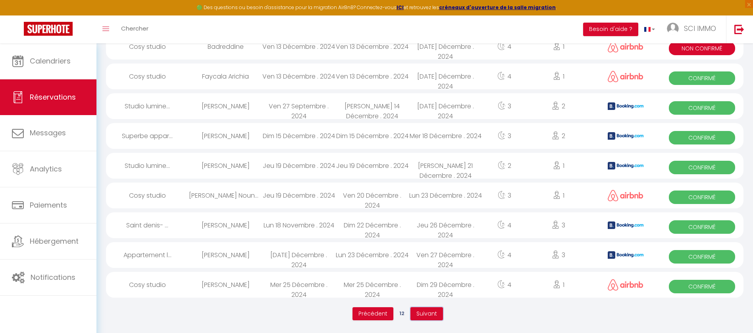
click at [432, 309] on button "Suivant" at bounding box center [427, 313] width 33 height 13
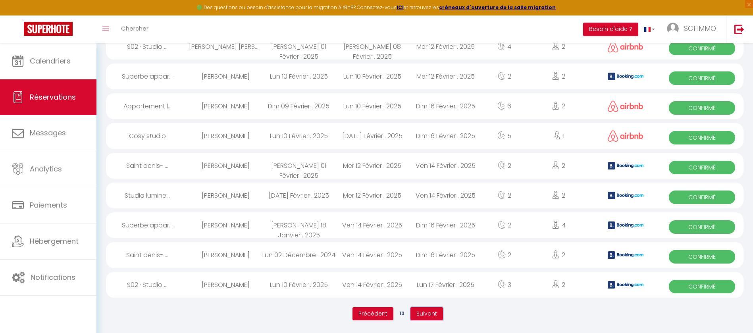
click at [424, 312] on span "Suivant" at bounding box center [427, 314] width 21 height 8
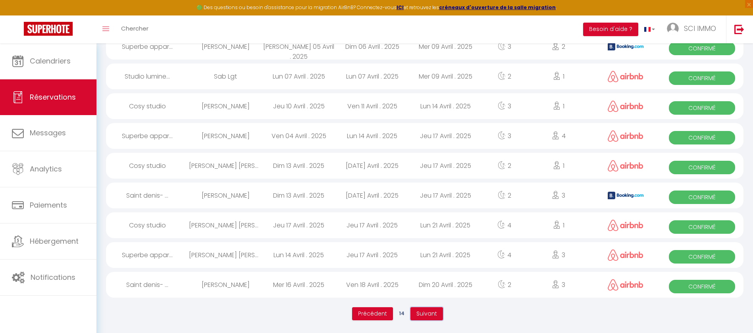
click at [430, 315] on span "Suivant" at bounding box center [427, 314] width 21 height 8
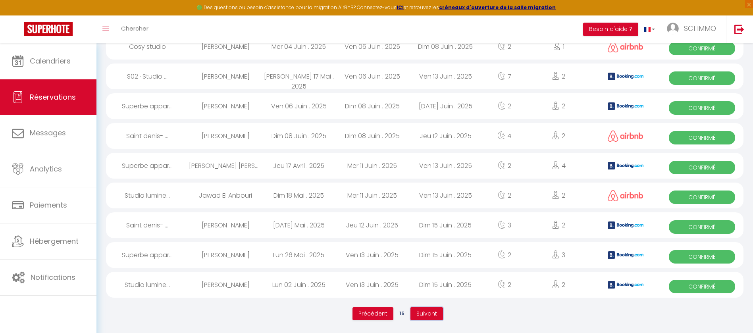
click at [428, 314] on span "Suivant" at bounding box center [427, 314] width 21 height 8
click at [428, 312] on span "Suivant" at bounding box center [427, 314] width 21 height 8
click at [426, 314] on span "Suivant" at bounding box center [427, 314] width 21 height 8
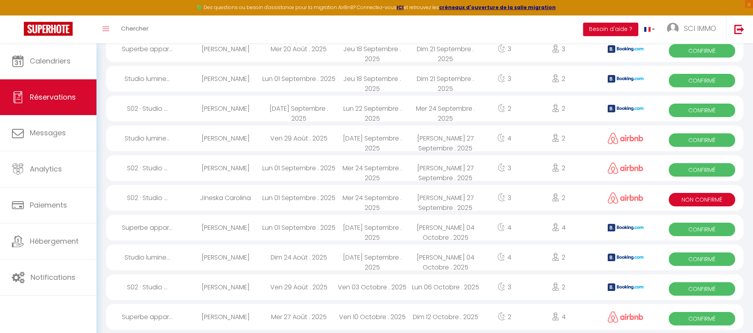
scroll to position [639, 0]
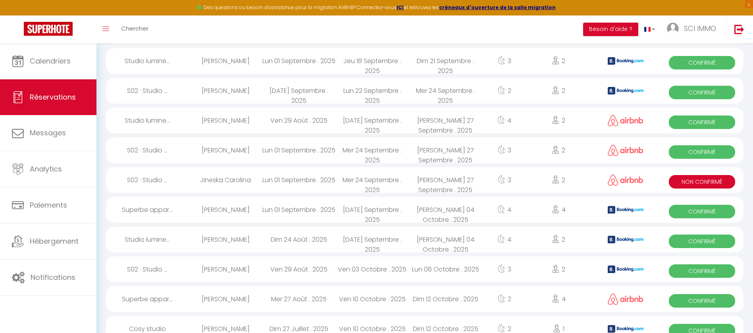
click at [696, 181] on span "Non Confirmé" at bounding box center [702, 181] width 66 height 13
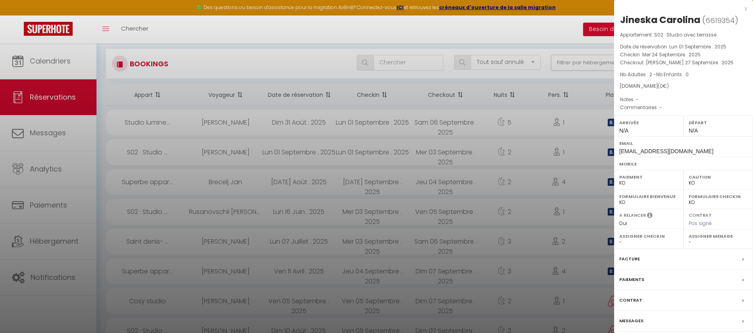
scroll to position [0, 0]
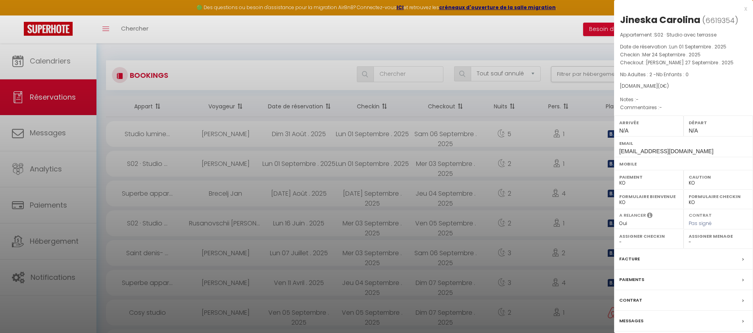
click at [711, 58] on p "Checkin : Mer 24 Septembre . 2025" at bounding box center [683, 55] width 127 height 8
click at [529, 38] on div at bounding box center [376, 166] width 753 height 333
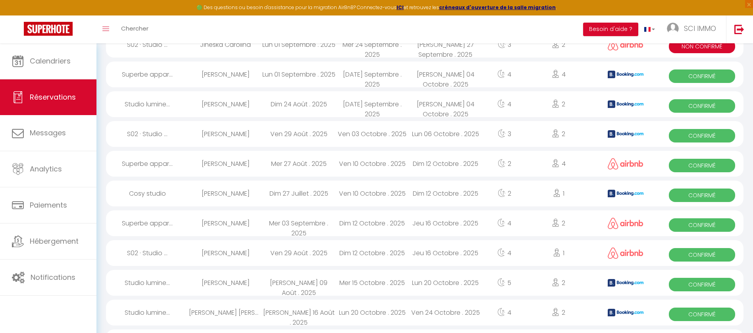
scroll to position [715, 0]
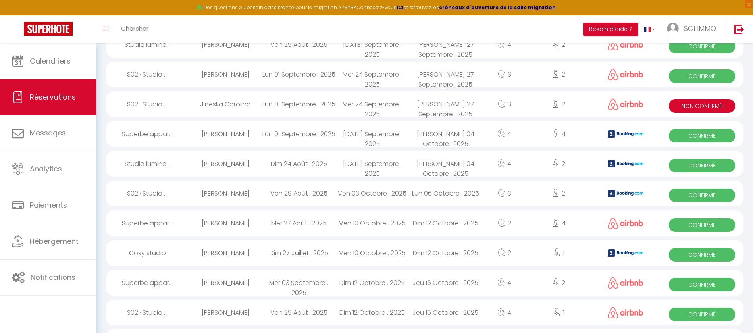
click at [223, 103] on div "Jineska Carolina" at bounding box center [225, 104] width 73 height 26
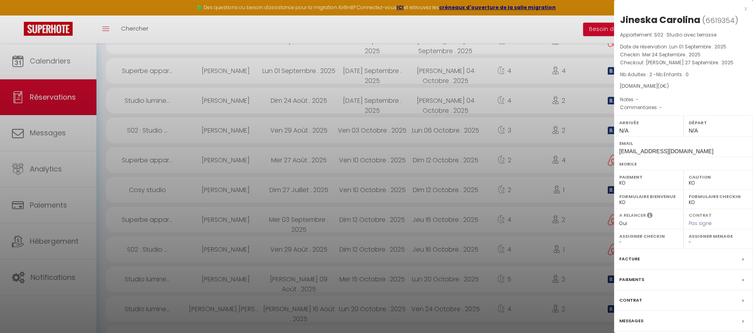
scroll to position [832, 0]
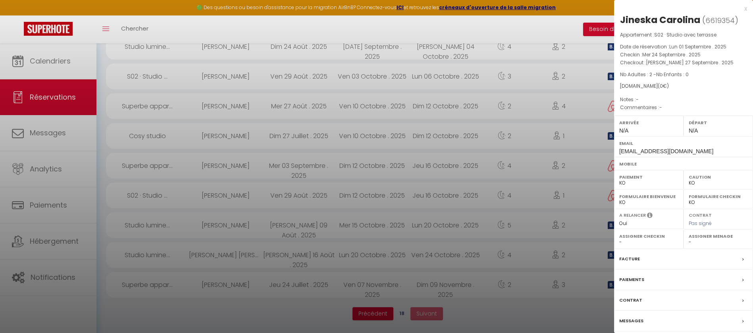
click at [642, 320] on label "Messages" at bounding box center [631, 321] width 24 height 8
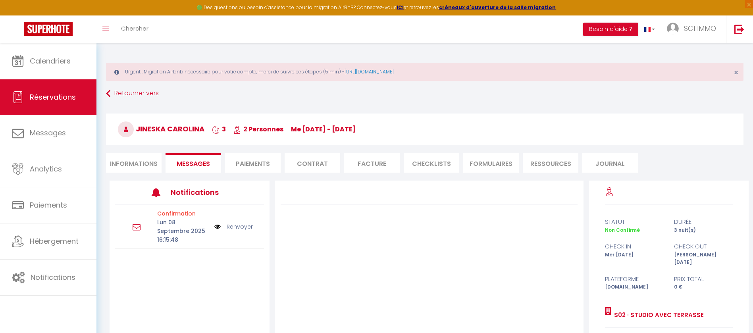
click at [133, 165] on li "Informations" at bounding box center [134, 162] width 56 height 19
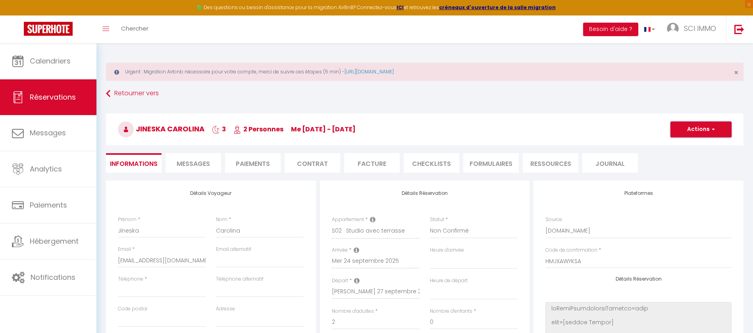
click at [693, 133] on button "Actions" at bounding box center [701, 129] width 61 height 16
click at [680, 166] on link "Supprimer" at bounding box center [693, 167] width 63 height 10
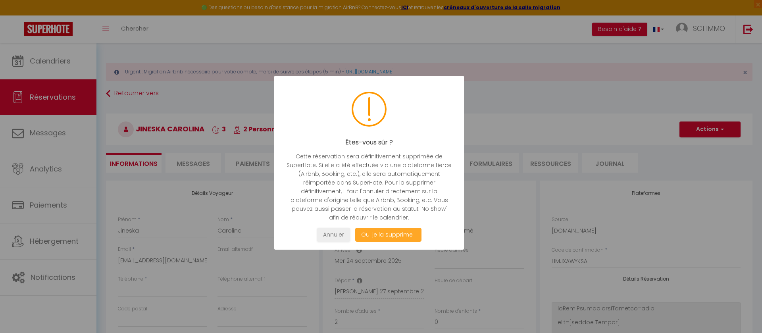
click at [388, 233] on button "Oui je la supprime !" at bounding box center [388, 235] width 66 height 14
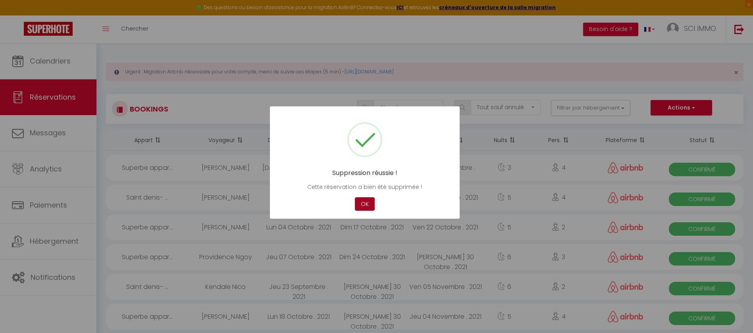
click at [364, 204] on button "OK" at bounding box center [365, 204] width 20 height 14
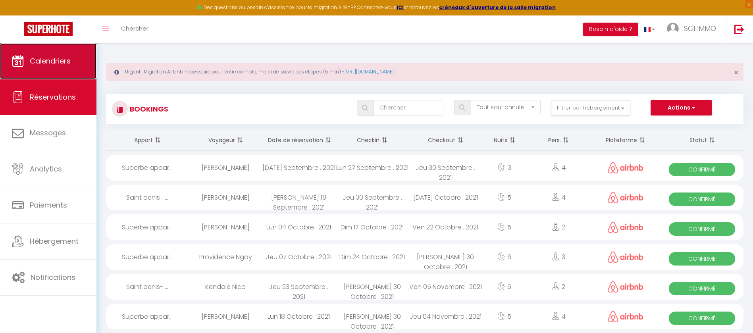
click at [48, 61] on span "Calendriers" at bounding box center [50, 61] width 41 height 10
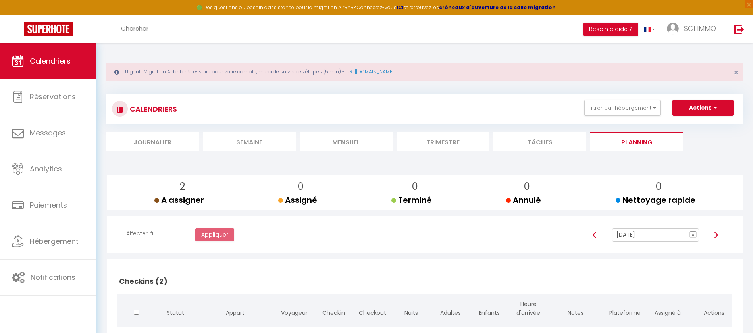
click at [362, 139] on li "Mensuel" at bounding box center [346, 141] width 93 height 19
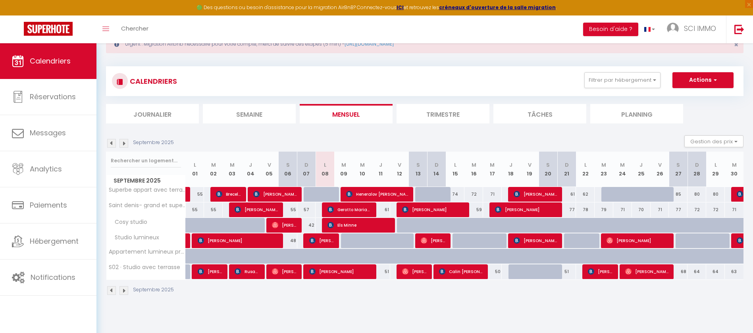
scroll to position [43, 0]
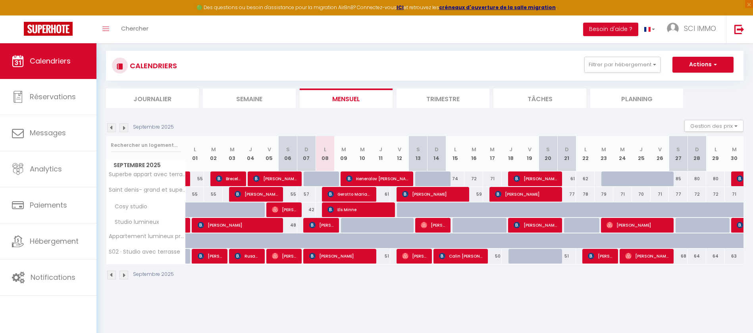
click at [123, 128] on img at bounding box center [124, 127] width 9 height 9
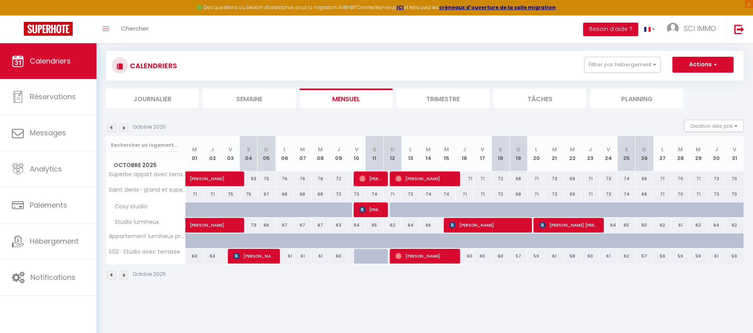
click at [113, 127] on img at bounding box center [111, 127] width 9 height 9
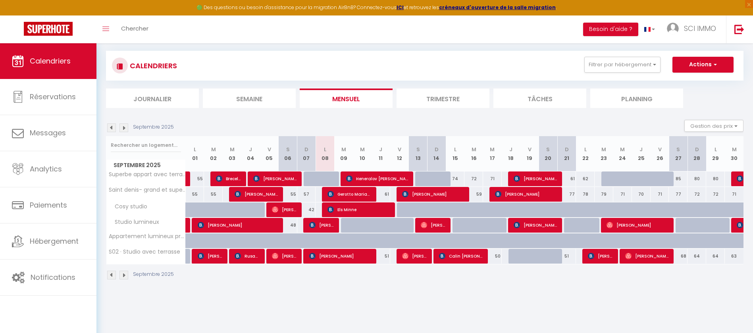
click at [108, 127] on img at bounding box center [111, 127] width 9 height 9
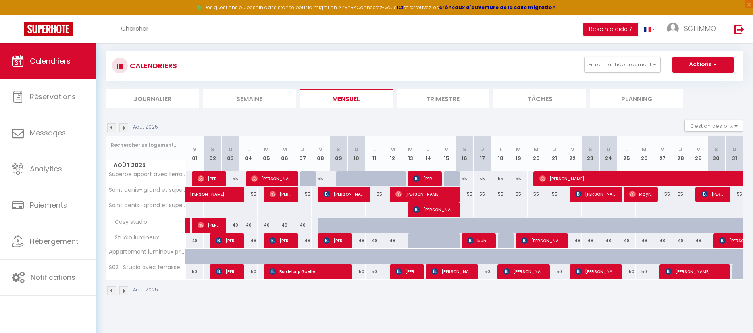
click at [126, 125] on img at bounding box center [124, 127] width 9 height 9
